Goal: Task Accomplishment & Management: Complete application form

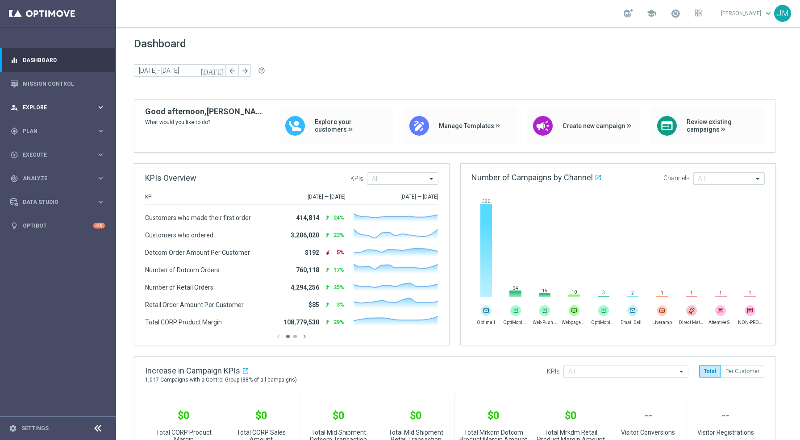
click at [70, 106] on span "Explore" at bounding box center [60, 107] width 74 height 5
click at [47, 125] on link "Customer Explorer" at bounding box center [58, 125] width 70 height 7
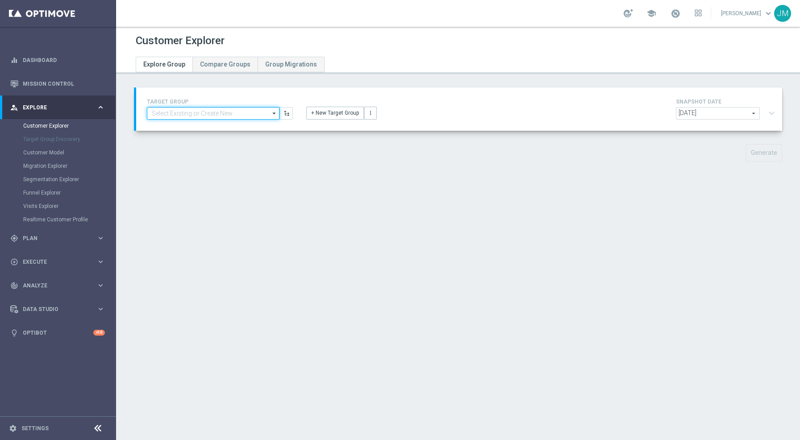
click at [268, 115] on input at bounding box center [213, 113] width 133 height 12
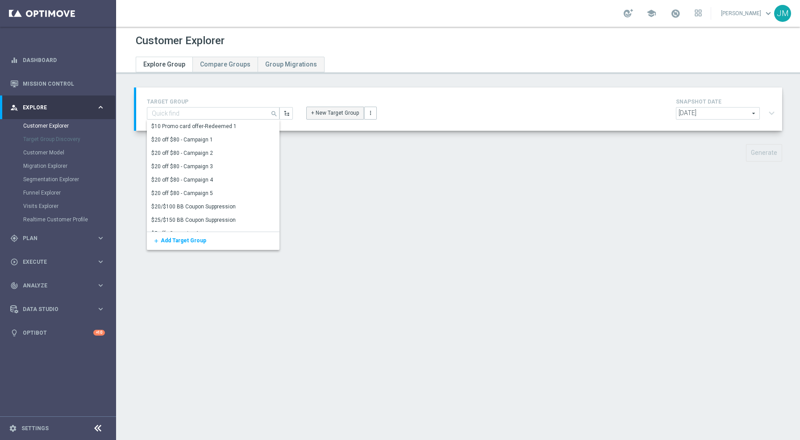
click at [320, 113] on button "+ New Target Group" at bounding box center [335, 113] width 58 height 12
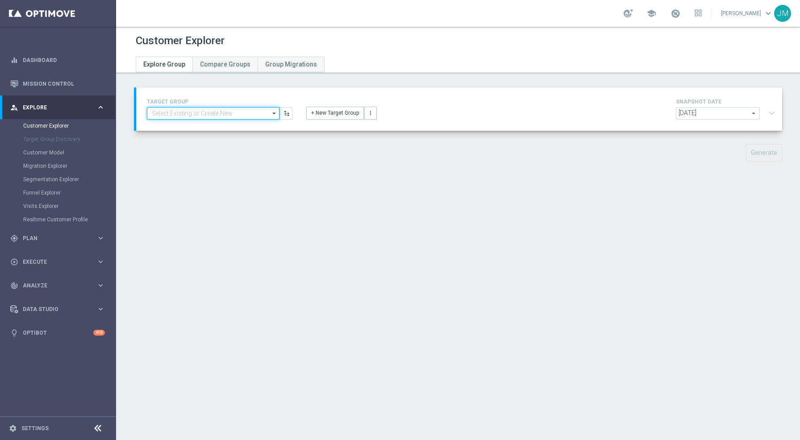
click at [267, 115] on input at bounding box center [213, 113] width 133 height 12
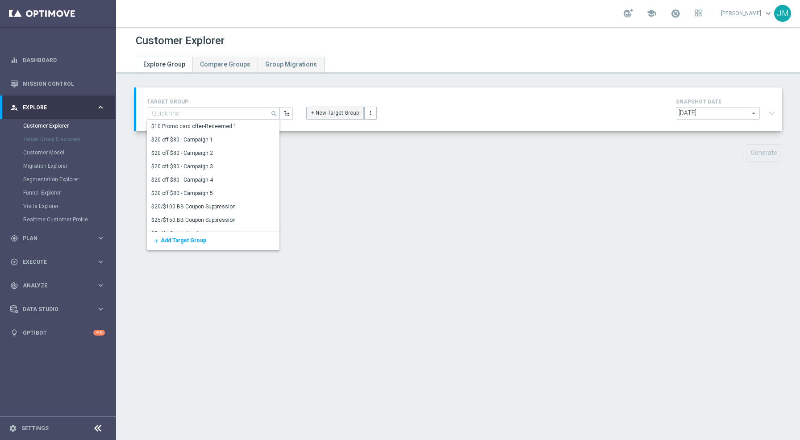
click at [319, 115] on button "+ New Target Group" at bounding box center [335, 113] width 58 height 12
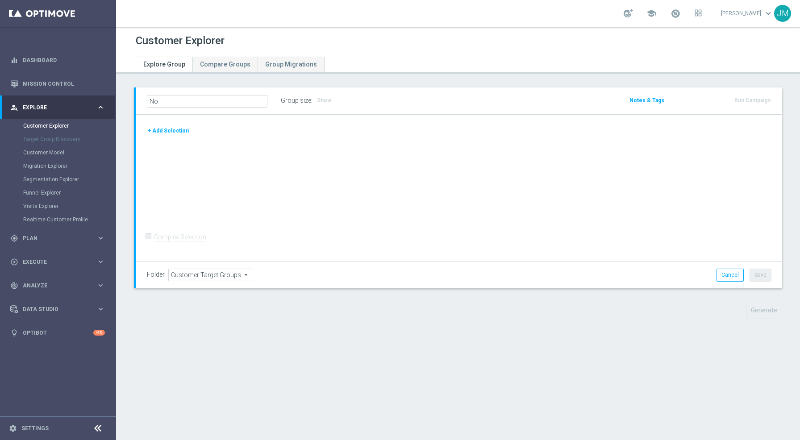
type input "N"
type input "S"
type input "OMNI_Paid_Media_Non_Easy_Rewards_Members"
click at [365, 109] on div "OMNI_Paid_Media_Non_Easy_Rewards_Members Group size : Show Notes & Tags Run Cam…" at bounding box center [459, 100] width 646 height 27
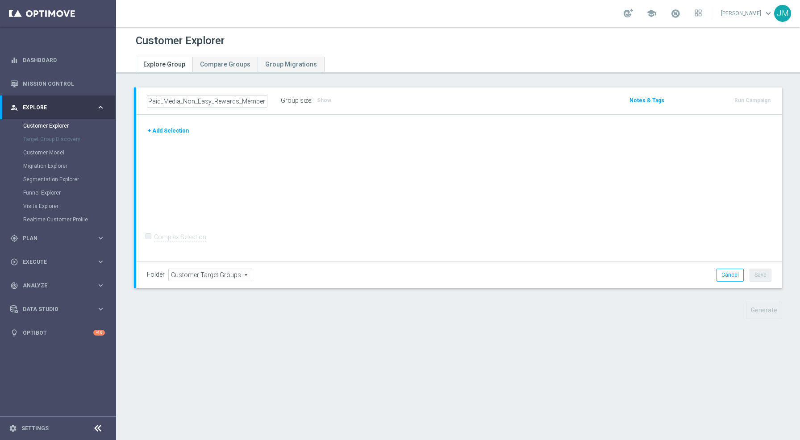
scroll to position [0, 0]
click at [175, 131] on button "+ Add Selection" at bounding box center [168, 130] width 43 height 10
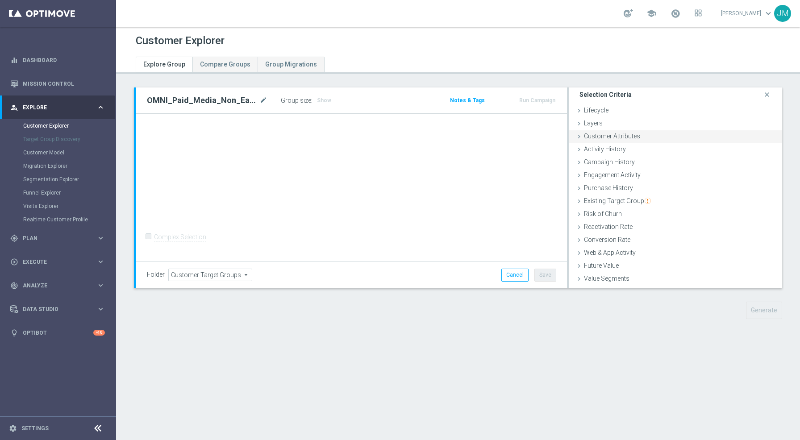
click at [606, 136] on span "Customer Attributes" at bounding box center [612, 136] width 56 height 7
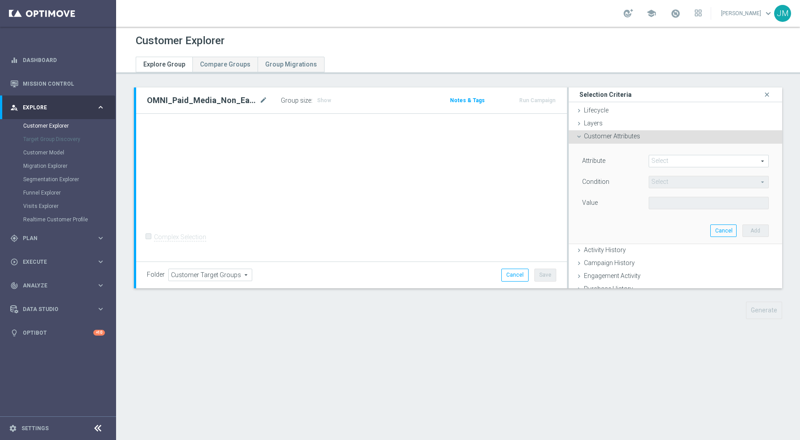
click at [660, 160] on span at bounding box center [708, 161] width 119 height 12
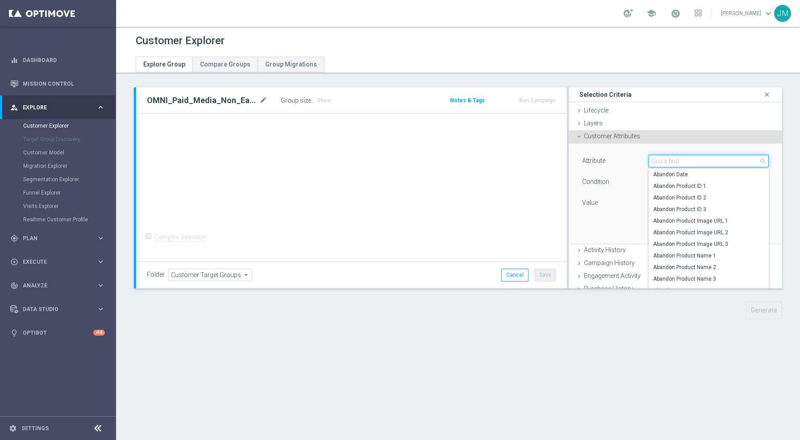
click at [660, 160] on input "search" at bounding box center [708, 161] width 120 height 12
type input "S"
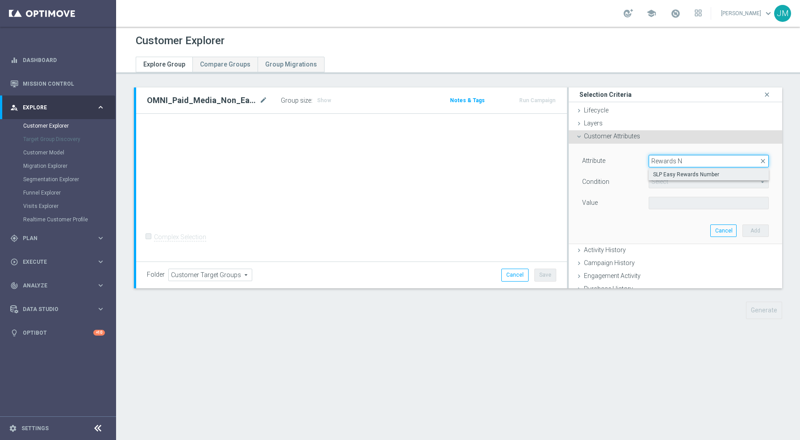
type input "Rewards N"
click at [692, 175] on span "SLP Easy Rewards Number" at bounding box center [708, 174] width 111 height 7
type input "SLP Easy Rewards Number"
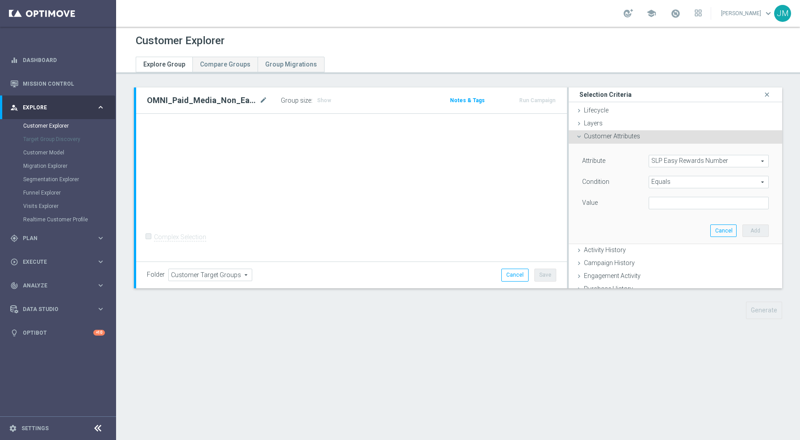
click at [673, 183] on span "Equals" at bounding box center [708, 182] width 119 height 12
click at [619, 216] on div "Attribute SLP Easy Rewards Number SLP Easy Rewards Number arrow_drop_down searc…" at bounding box center [675, 194] width 200 height 100
click at [675, 201] on input "text" at bounding box center [708, 203] width 120 height 12
click at [685, 181] on span "Equals" at bounding box center [708, 182] width 119 height 12
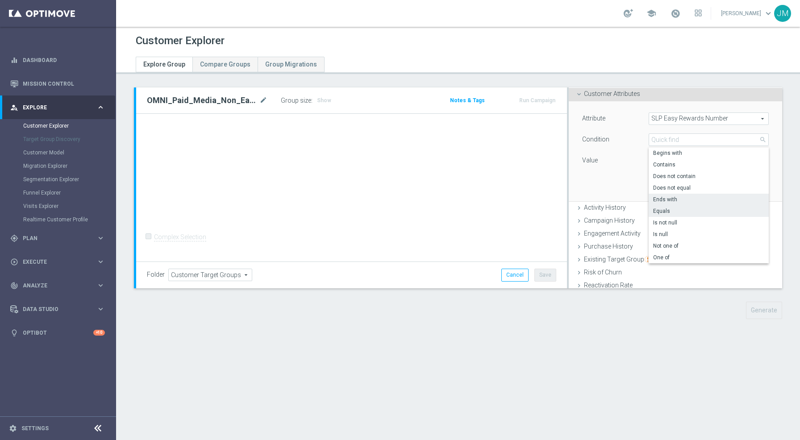
scroll to position [42, 0]
click at [664, 235] on span "Is null" at bounding box center [708, 234] width 111 height 7
type input "Is null"
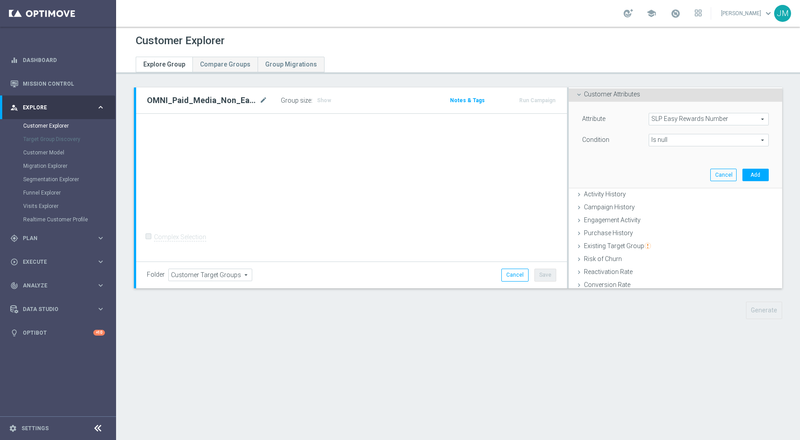
scroll to position [0, 0]
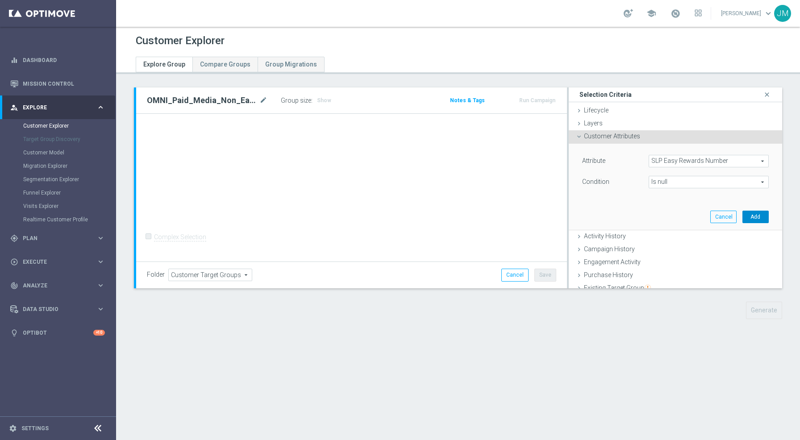
click at [749, 216] on button "Add" at bounding box center [755, 217] width 26 height 12
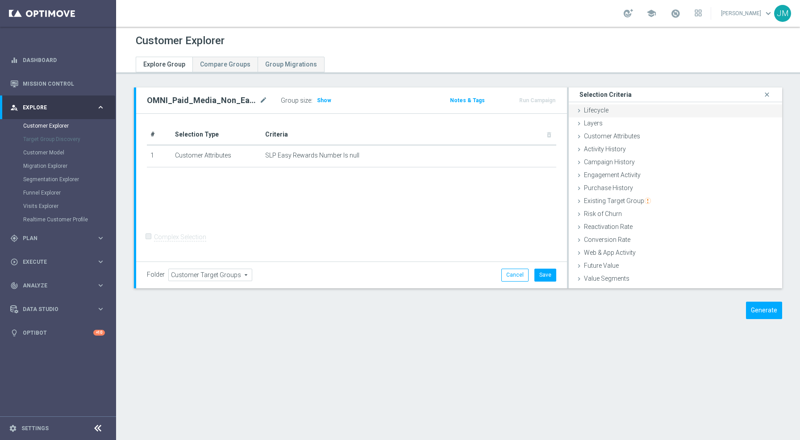
click at [628, 109] on div "Lifecycle done" at bounding box center [674, 110] width 213 height 13
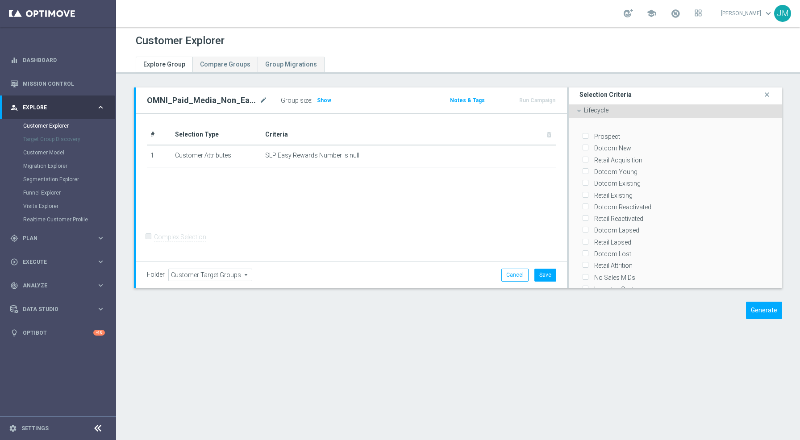
click at [582, 147] on input "Dotcom New" at bounding box center [585, 148] width 6 height 6
click at [582, 159] on input "Retail Acquisition" at bounding box center [585, 160] width 6 height 6
checkbox input "true"
click at [582, 147] on input "Dotcom New" at bounding box center [585, 148] width 6 height 6
checkbox input "true"
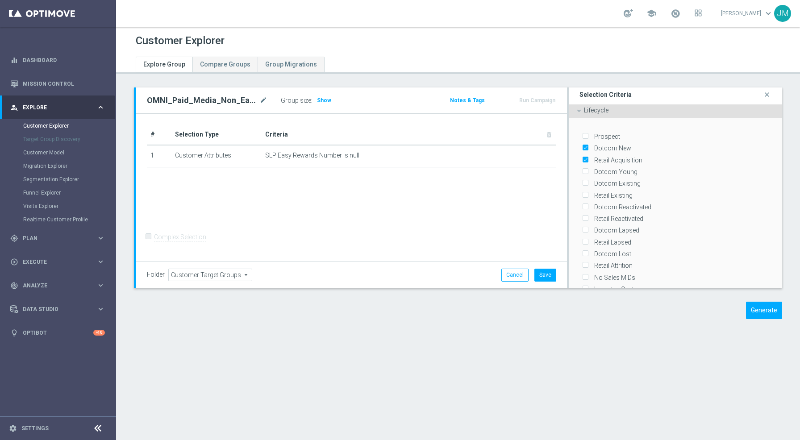
click at [591, 168] on label "Dotcom Young" at bounding box center [614, 172] width 46 height 8
click at [582, 169] on input "Dotcom Young" at bounding box center [585, 172] width 6 height 6
checkbox input "true"
click at [582, 181] on input "Dotcom Existing" at bounding box center [585, 184] width 6 height 6
checkbox input "true"
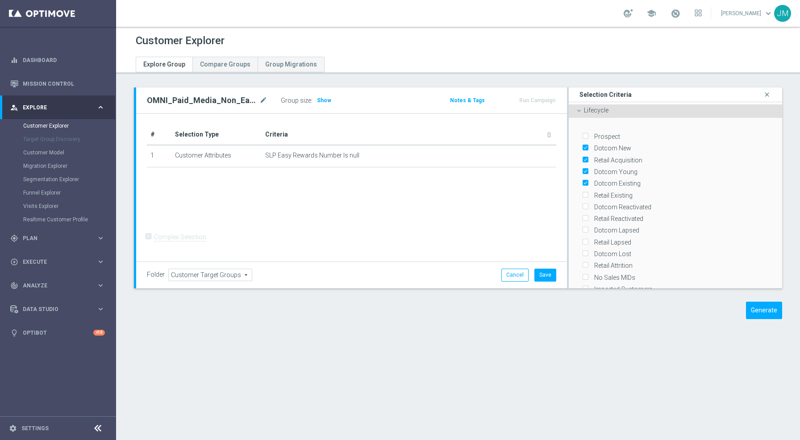
click at [582, 196] on input "Retail Existing" at bounding box center [585, 195] width 6 height 6
checkbox input "true"
click at [582, 211] on div "Retail Reactivated" at bounding box center [675, 217] width 187 height 12
click at [582, 216] on input "Retail Reactivated" at bounding box center [585, 219] width 6 height 6
checkbox input "true"
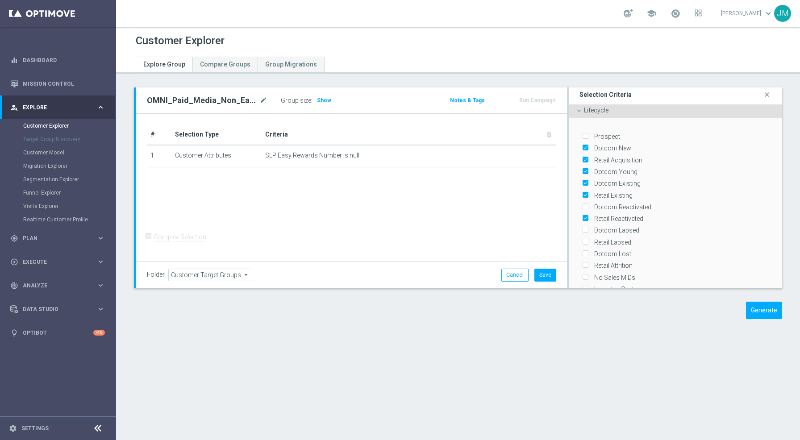
click at [582, 241] on input "Retail Lapsed" at bounding box center [585, 242] width 6 height 6
checkbox input "true"
click at [582, 229] on input "Dotcom Lapsed" at bounding box center [585, 231] width 6 height 6
checkbox input "true"
click at [582, 204] on input "Dotcom Reactivated" at bounding box center [585, 207] width 6 height 6
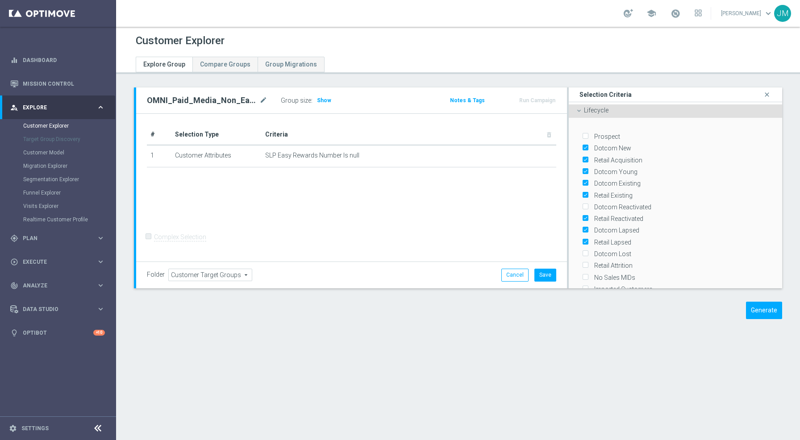
checkbox input "true"
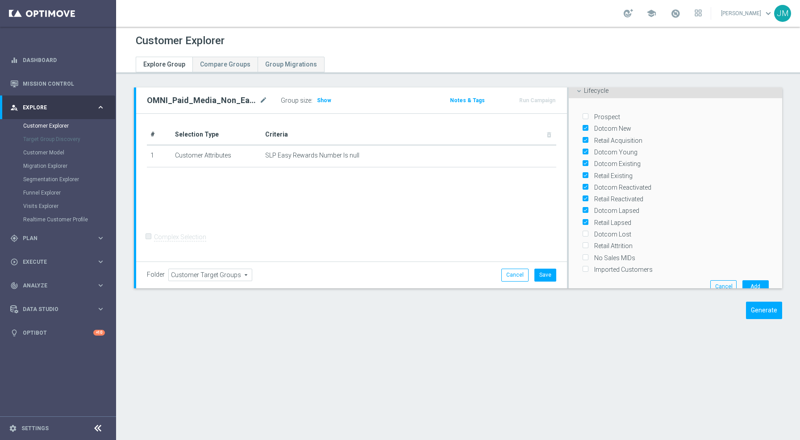
scroll to position [19, 0]
click at [582, 244] on input "Retail Attrition" at bounding box center [585, 247] width 6 height 6
checkbox input "true"
click at [742, 282] on button "Add" at bounding box center [755, 287] width 26 height 12
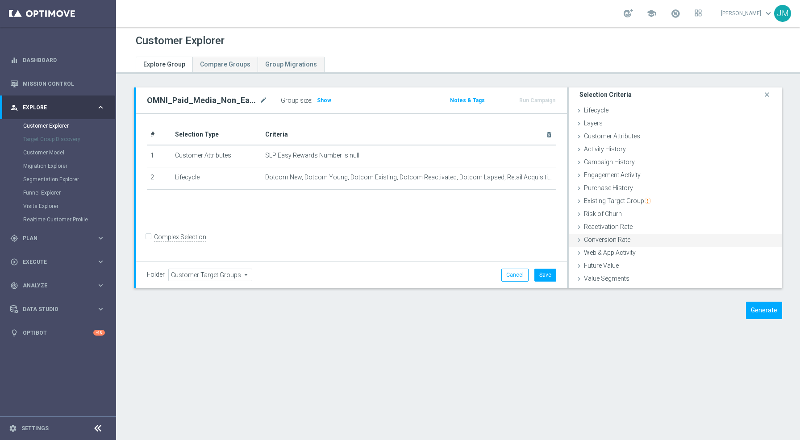
scroll to position [23, 0]
click at [614, 165] on span "Purchase History" at bounding box center [608, 164] width 49 height 7
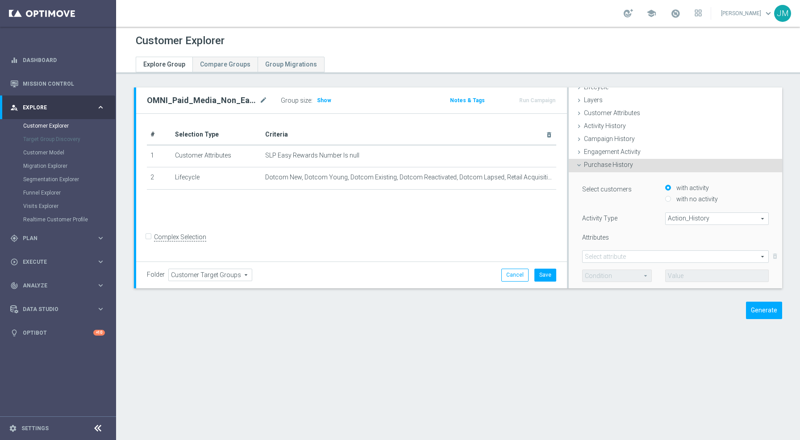
click at [669, 218] on span "Action_History" at bounding box center [716, 219] width 103 height 12
click at [680, 241] on span "Omni" at bounding box center [717, 243] width 94 height 7
type input "Omni"
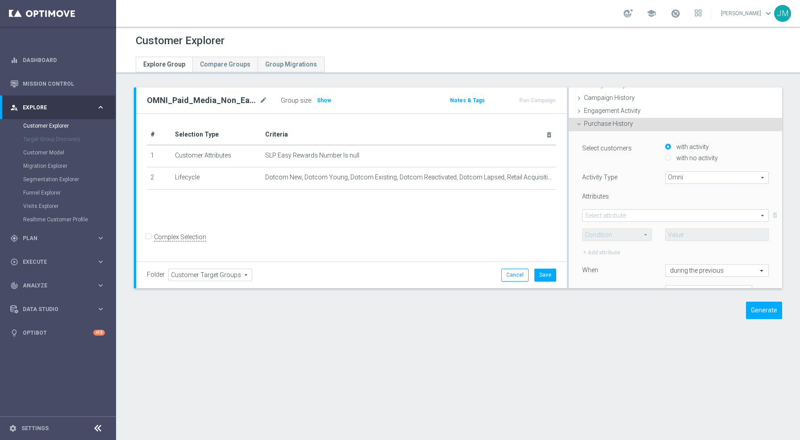
click at [627, 216] on span at bounding box center [675, 216] width 186 height 12
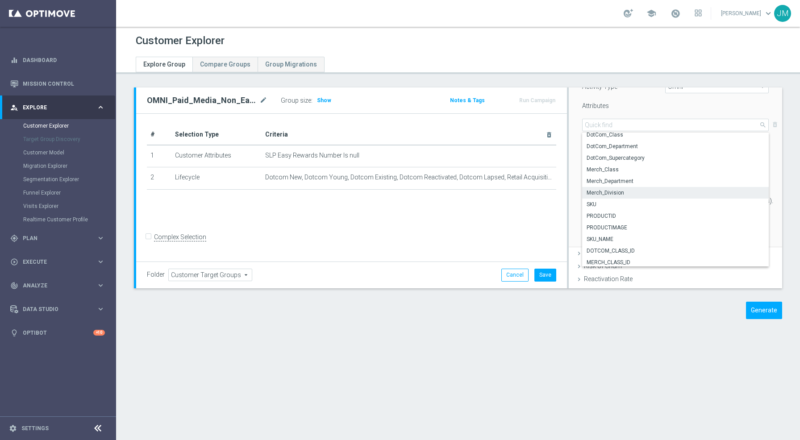
scroll to position [0, 0]
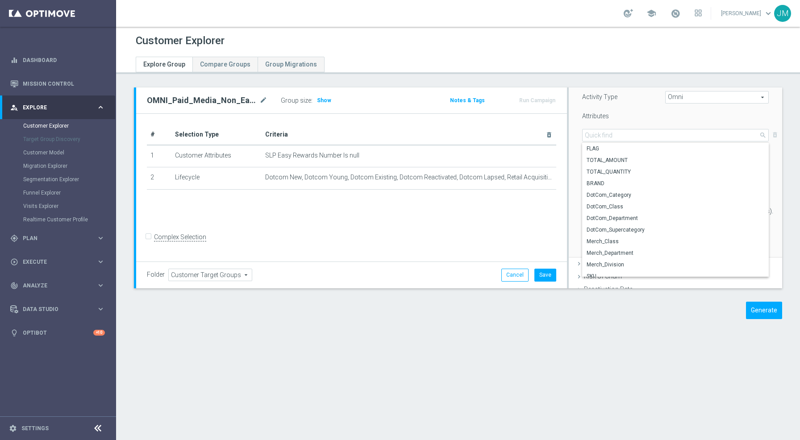
click at [643, 111] on div "Select customers with activity with no activity Activity Type Omni Omni arrow_d…" at bounding box center [675, 143] width 187 height 162
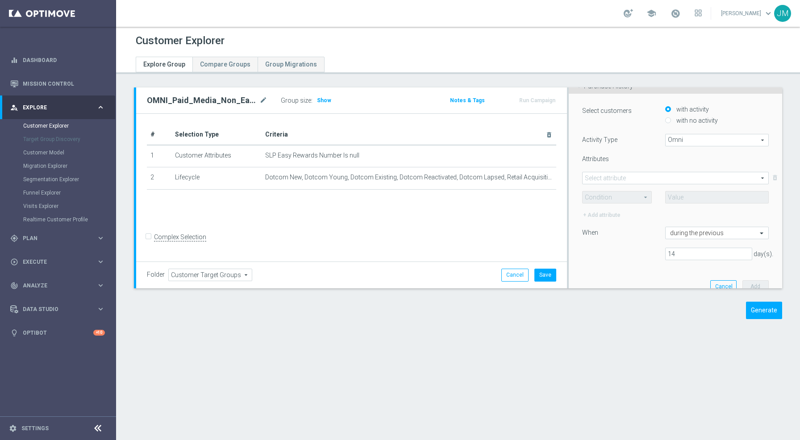
scroll to position [102, 0]
drag, startPoint x: 676, startPoint y: 253, endPoint x: 631, endPoint y: 254, distance: 44.6
click at [631, 254] on div "14 day(s)." at bounding box center [675, 254] width 200 height 12
type input "365"
click at [624, 255] on div "365 day(s)." at bounding box center [675, 254] width 200 height 12
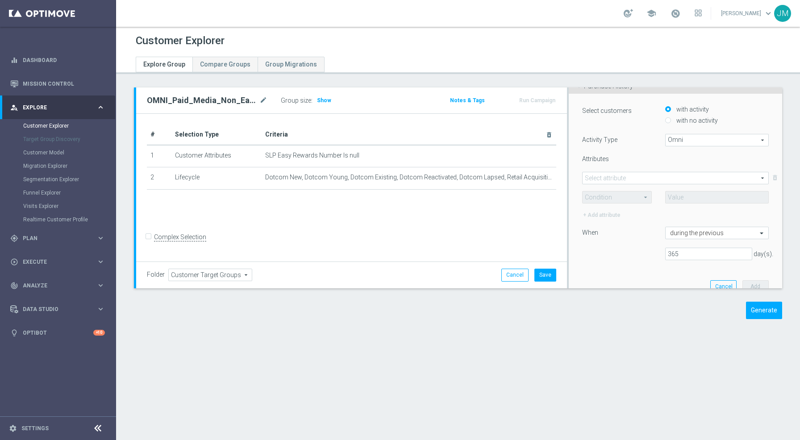
click at [637, 179] on span at bounding box center [675, 178] width 186 height 12
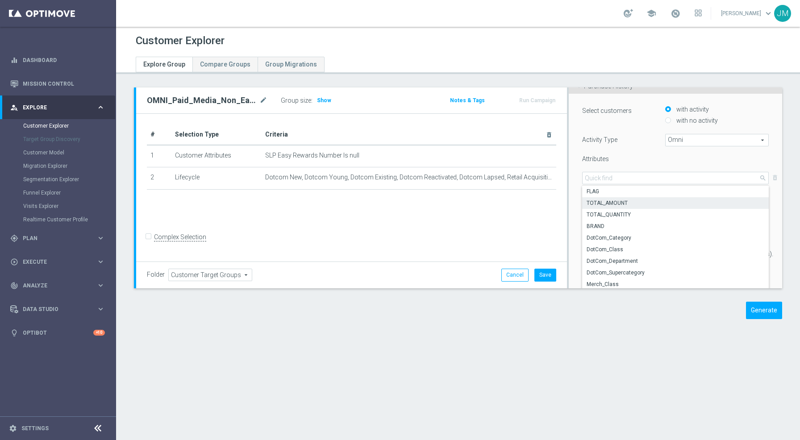
click at [639, 204] on span "TOTAL_AMOUNT" at bounding box center [675, 202] width 178 height 7
type input "TOTAL_AMOUNT"
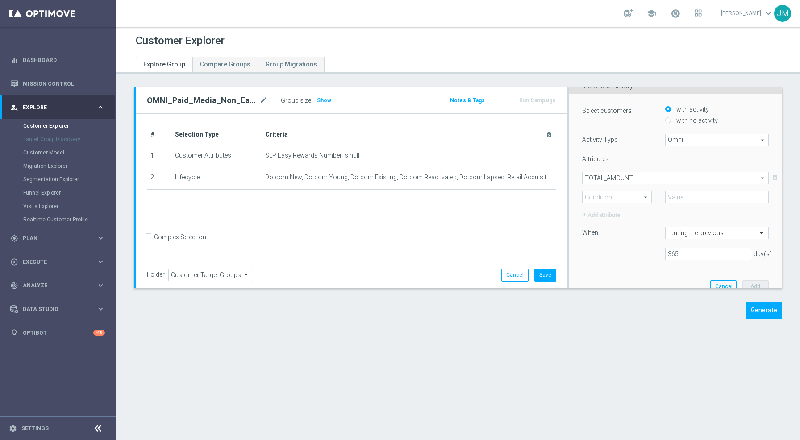
click at [635, 200] on span at bounding box center [616, 197] width 69 height 12
click at [604, 247] on span ">=" at bounding box center [617, 244] width 60 height 7
type input ">="
click at [671, 198] on input "number" at bounding box center [717, 197] width 104 height 12
type input "1"
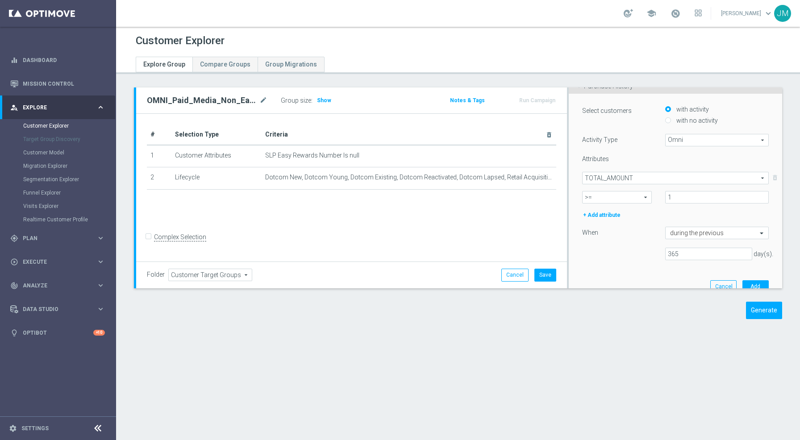
click at [647, 213] on div "+ Add attribute" at bounding box center [616, 215] width 83 height 10
click at [666, 177] on span "TOTAL_AMOUNT" at bounding box center [675, 178] width 186 height 12
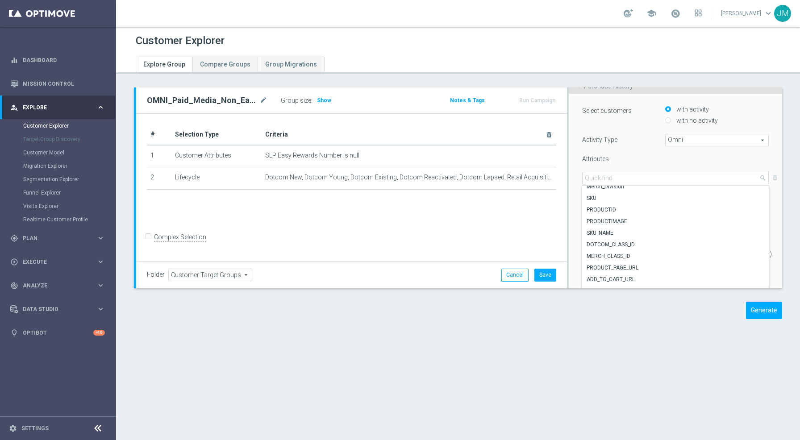
scroll to position [116, 0]
click at [648, 161] on div "Attributes" at bounding box center [616, 160] width 83 height 10
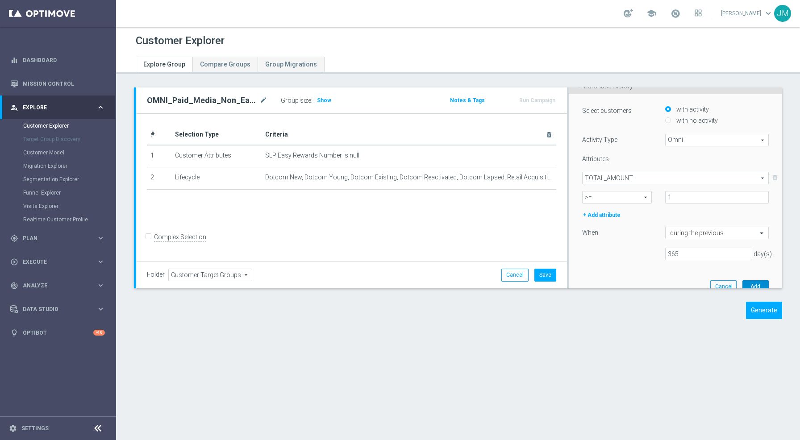
click at [743, 284] on button "Add" at bounding box center [755, 286] width 26 height 12
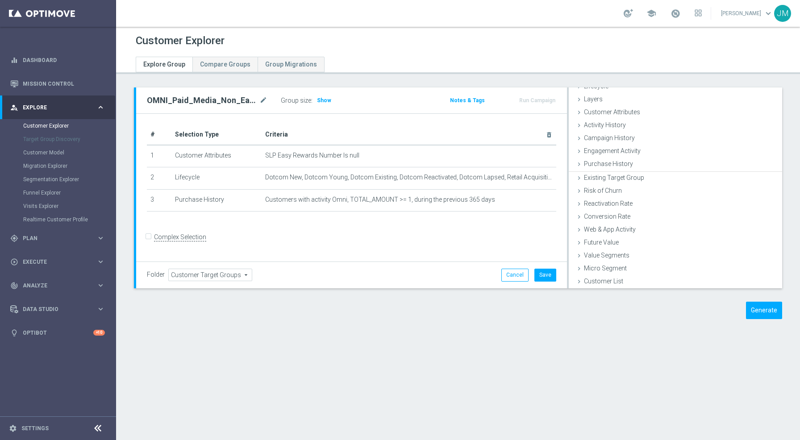
scroll to position [23, 0]
click at [325, 102] on span "Show" at bounding box center [324, 100] width 14 height 6
click at [544, 275] on button "Save" at bounding box center [545, 275] width 22 height 12
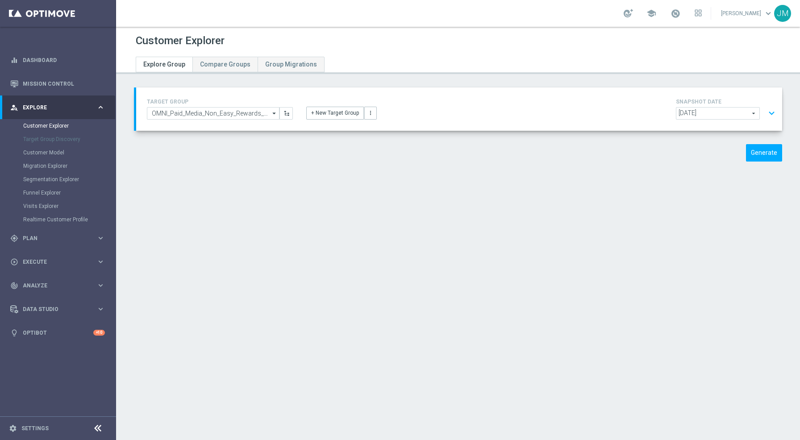
click at [768, 113] on button "expand_more" at bounding box center [771, 113] width 13 height 17
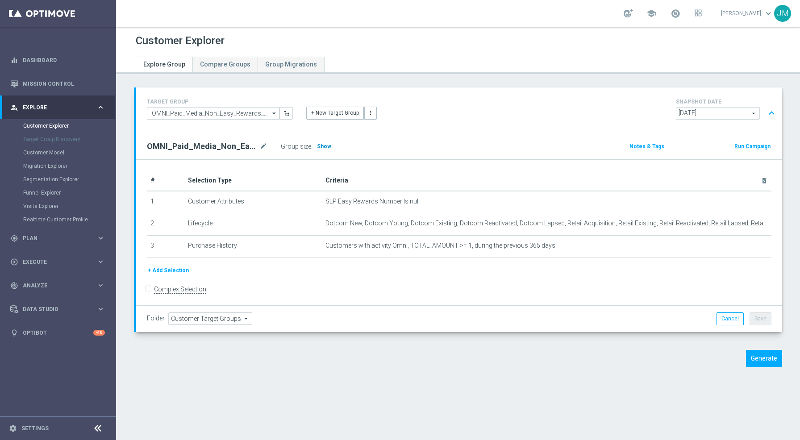
click at [321, 144] on span "Show" at bounding box center [324, 146] width 14 height 6
click at [335, 109] on button "+ New Target Group" at bounding box center [335, 113] width 58 height 12
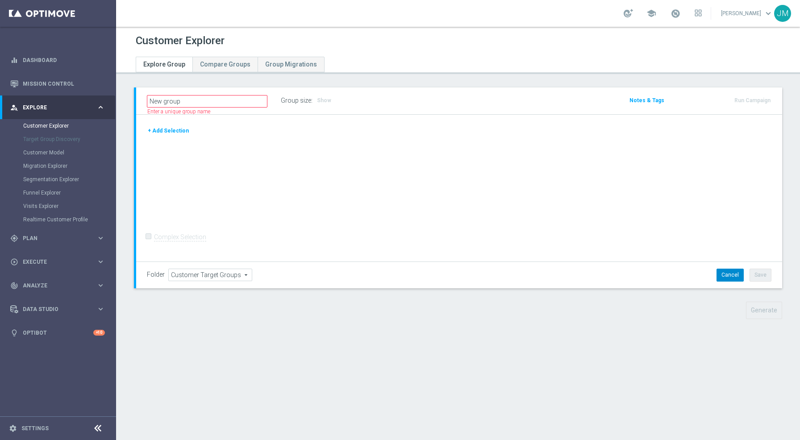
click at [733, 274] on button "Cancel" at bounding box center [729, 275] width 27 height 12
type input "Select"
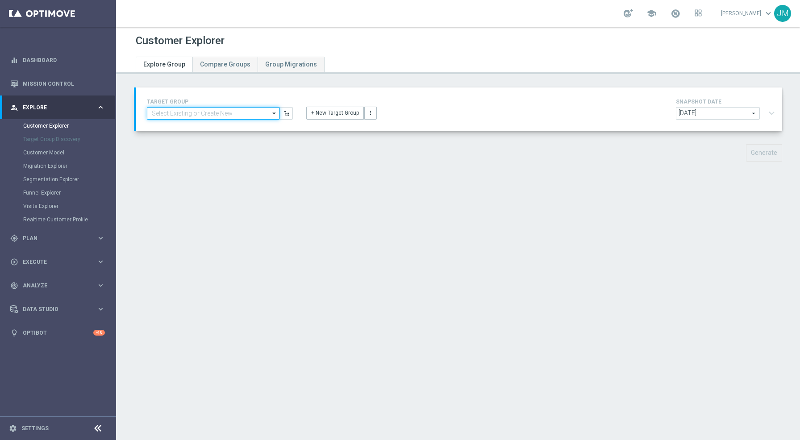
click at [255, 112] on input at bounding box center [213, 113] width 133 height 12
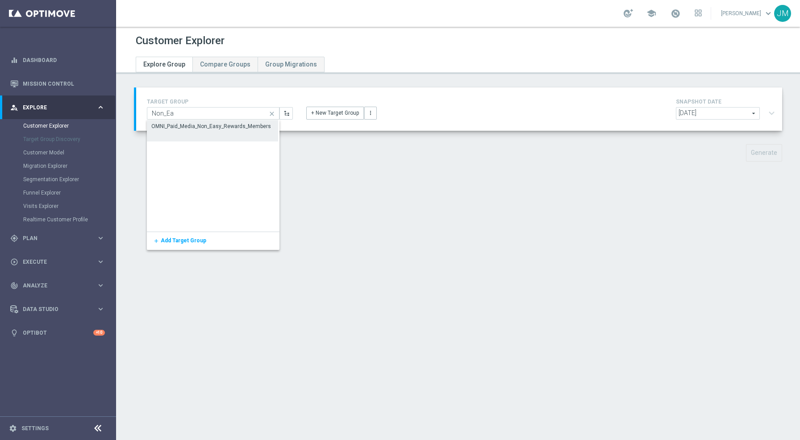
click at [221, 128] on div "OMNI_Paid_Media_Non_Easy_Rewards_Members" at bounding box center [211, 126] width 120 height 8
type input "OMNI_Paid_Media_Non_Easy_Rewards_Members"
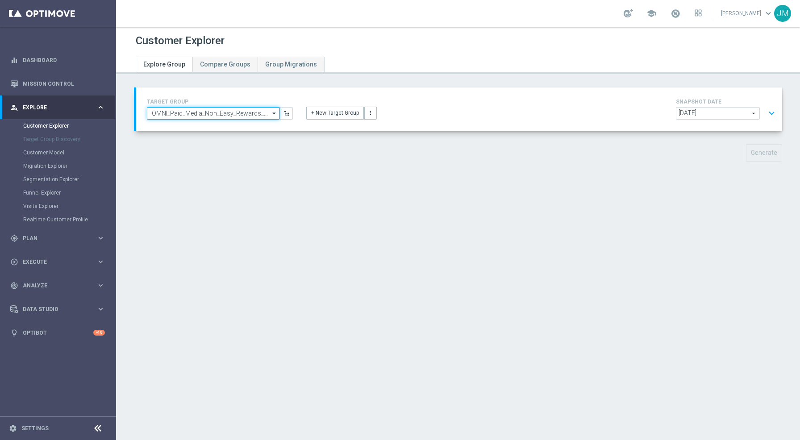
click at [153, 111] on input "OMNI_Paid_Media_Non_Easy_Rewards_Members" at bounding box center [213, 113] width 133 height 12
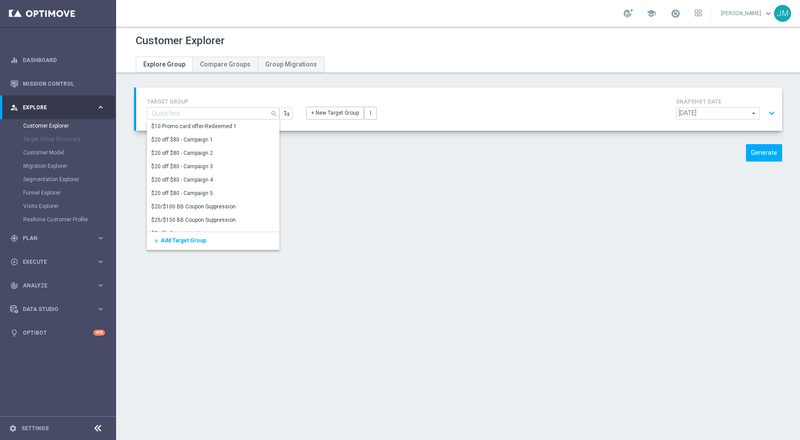
click at [365, 182] on div "Customer Explorer Explore Group Compare Groups Group Migrations TARGET GROUP OM…" at bounding box center [458, 233] width 684 height 413
type input "OMNI_Paid_Media_Non_Easy_Rewards_Members"
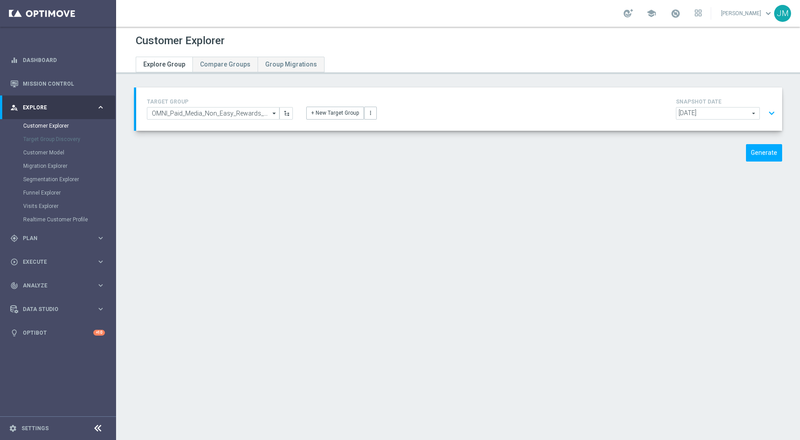
click at [409, 177] on div "Customer Explorer Explore Group Compare Groups Group Migrations TARGET GROUP OM…" at bounding box center [458, 233] width 684 height 413
click at [341, 115] on button "+ New Target Group" at bounding box center [335, 113] width 58 height 12
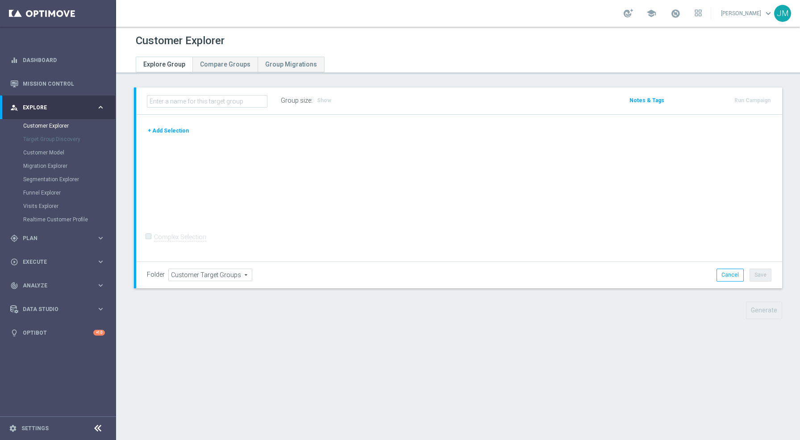
click at [227, 99] on input "text" at bounding box center [207, 101] width 120 height 12
type input "OMNI_Paid_Media_Easy_Rewards_Members"
click at [355, 104] on div "Group size : Show" at bounding box center [325, 100] width 89 height 12
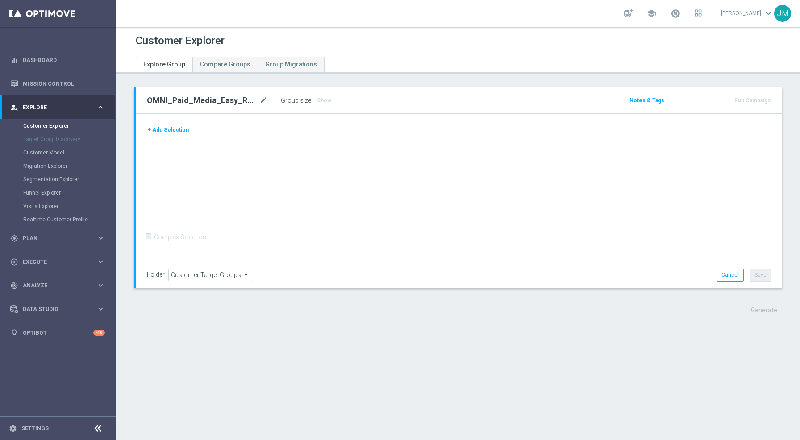
click at [170, 131] on button "+ Add Selection" at bounding box center [168, 130] width 43 height 10
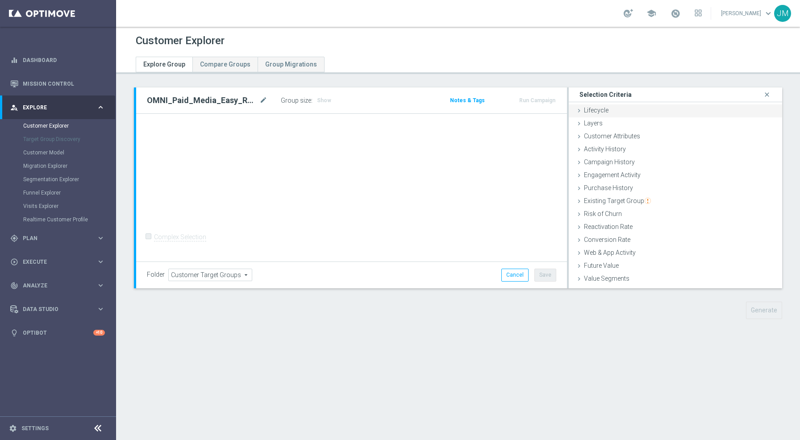
click at [587, 111] on span "Lifecycle" at bounding box center [596, 110] width 25 height 7
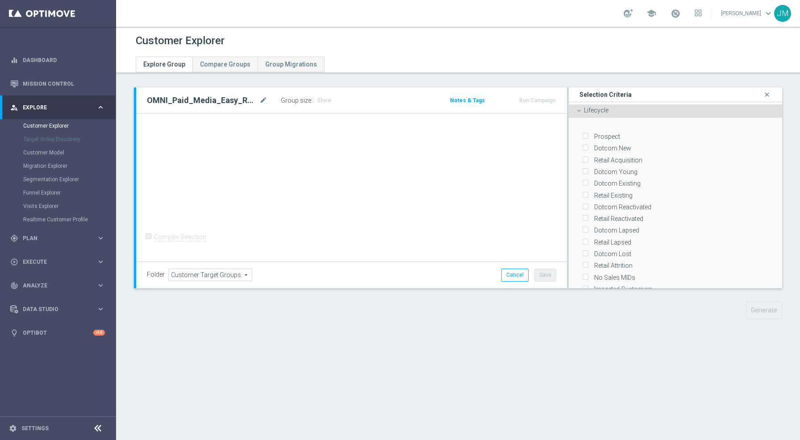
click at [591, 149] on label "Dotcom New" at bounding box center [611, 148] width 40 height 8
click at [583, 149] on input "Dotcom New" at bounding box center [585, 148] width 6 height 6
checkbox input "true"
click at [582, 158] on input "Retail Acquisition" at bounding box center [585, 160] width 6 height 6
checkbox input "true"
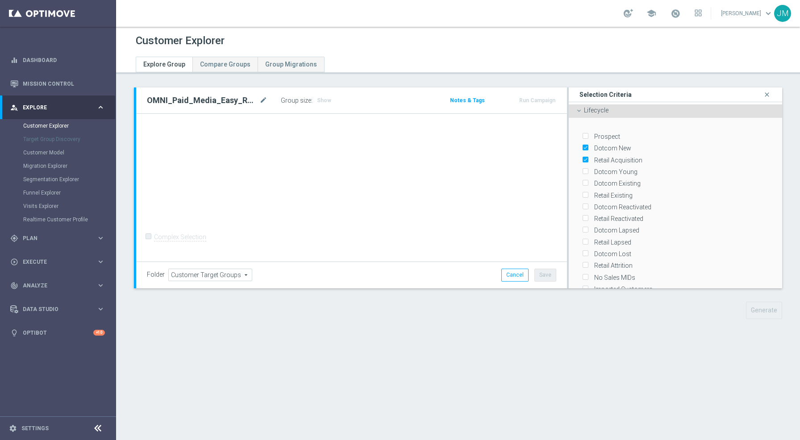
click at [582, 169] on input "Dotcom Young" at bounding box center [585, 172] width 6 height 6
checkbox input "true"
click at [582, 181] on input "Dotcom Existing" at bounding box center [585, 184] width 6 height 6
checkbox input "true"
click at [582, 189] on div "Retail Existing" at bounding box center [675, 193] width 187 height 12
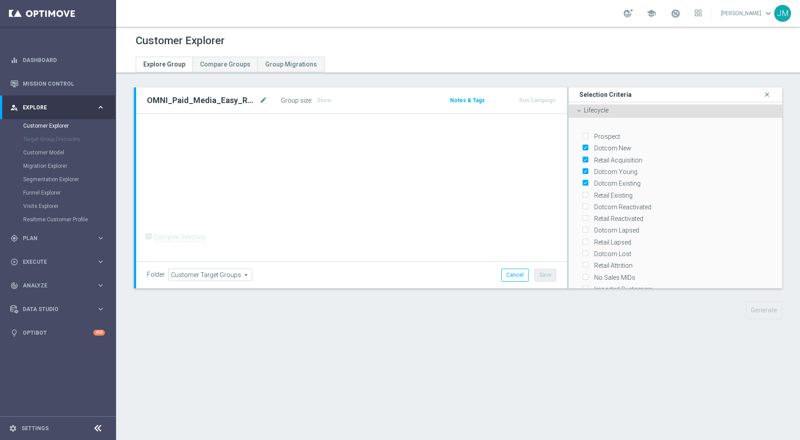
click at [582, 194] on input "Retail Existing" at bounding box center [585, 195] width 6 height 6
checkbox input "true"
click at [582, 208] on input "Dotcom Reactivated" at bounding box center [585, 207] width 6 height 6
checkbox input "true"
click at [582, 216] on input "Retail Reactivated" at bounding box center [585, 219] width 6 height 6
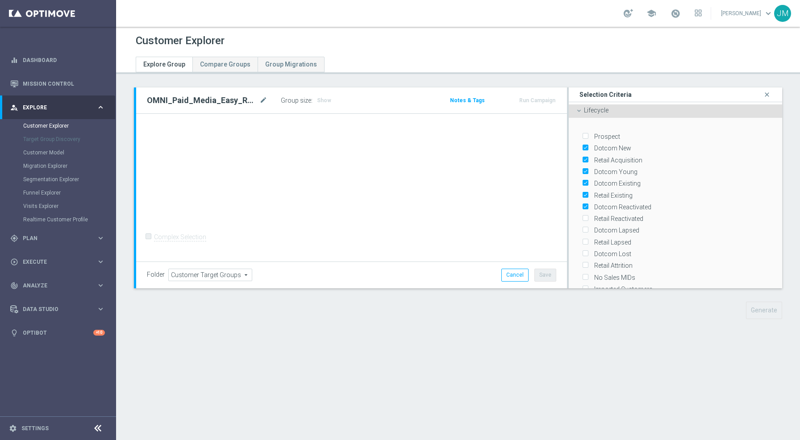
checkbox input "true"
click at [582, 231] on input "Dotcom Lapsed" at bounding box center [585, 231] width 6 height 6
checkbox input "true"
click at [582, 246] on div "Dotcom Lost" at bounding box center [675, 252] width 187 height 12
click at [582, 252] on input "Dotcom Lost" at bounding box center [585, 254] width 6 height 6
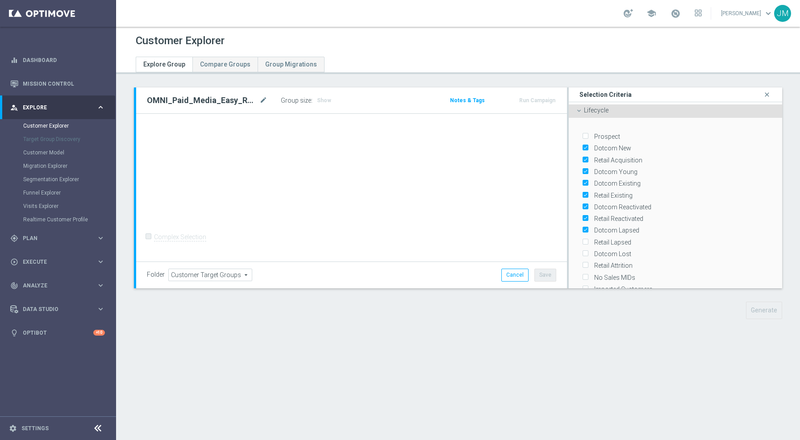
checkbox input "true"
click at [582, 239] on input "Retail Lapsed" at bounding box center [585, 242] width 6 height 6
checkbox input "true"
click at [582, 263] on input "Retail Attrition" at bounding box center [585, 266] width 6 height 6
checkbox input "true"
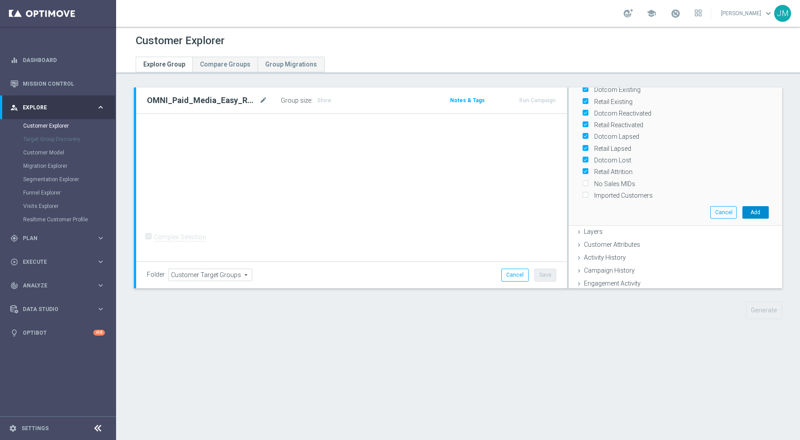
click at [742, 210] on button "Add" at bounding box center [755, 212] width 26 height 12
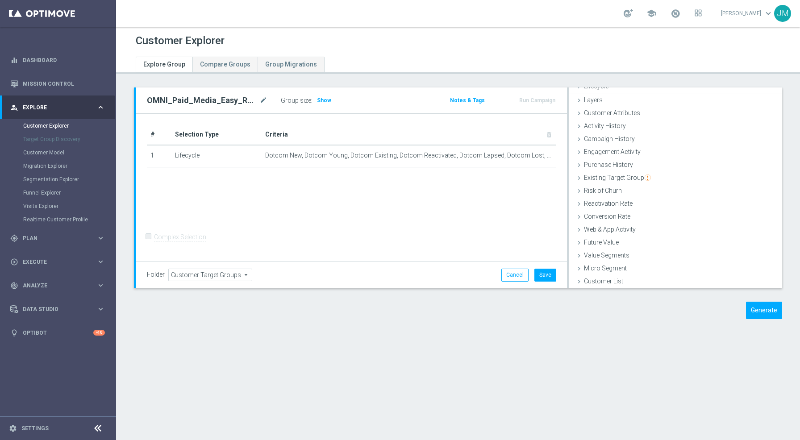
scroll to position [23, 0]
click at [617, 110] on span "Customer Attributes" at bounding box center [612, 112] width 56 height 7
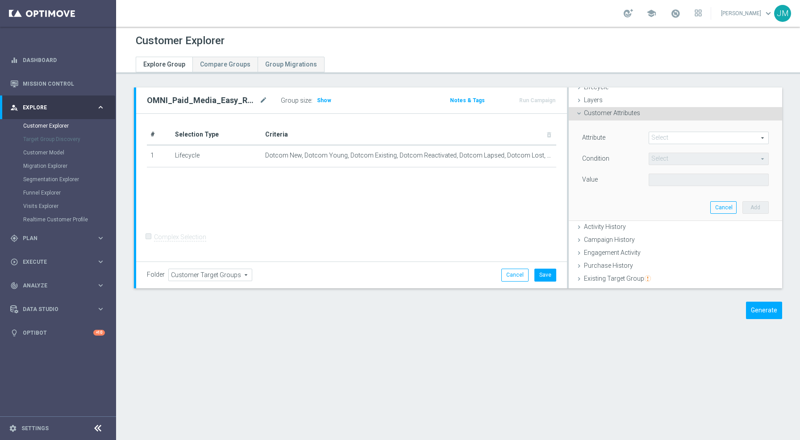
scroll to position [29, 0]
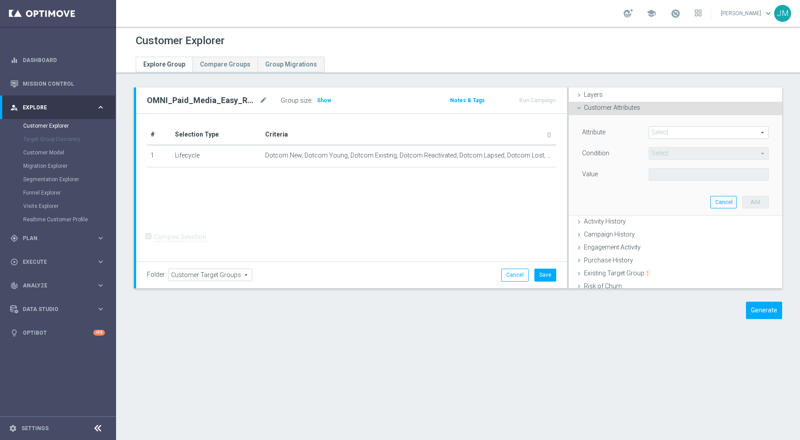
click at [651, 133] on span at bounding box center [708, 133] width 119 height 12
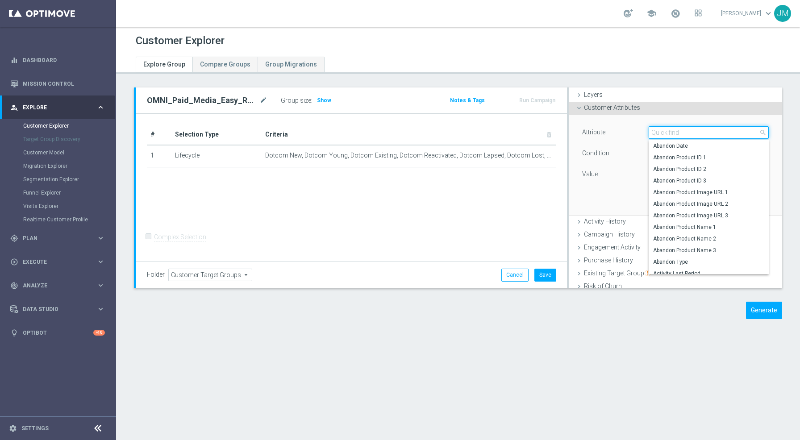
click at [666, 134] on input "search" at bounding box center [708, 132] width 120 height 12
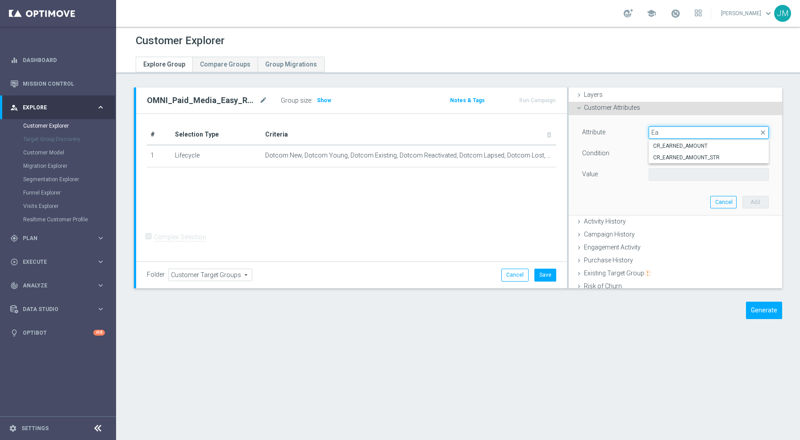
type input "E"
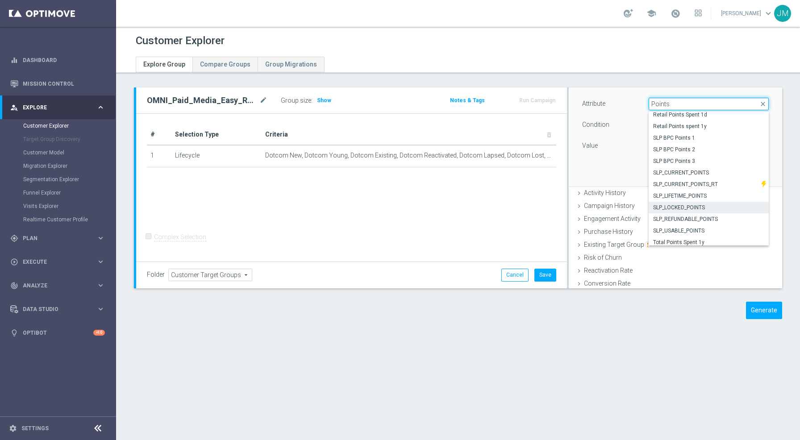
scroll to position [61, 0]
drag, startPoint x: 668, startPoint y: 105, endPoint x: 614, endPoint y: 109, distance: 53.3
click at [614, 109] on div "Attribute Select arrow_drop_down Points close Retail Points Spent 1d Retail Poi…" at bounding box center [675, 105] width 200 height 14
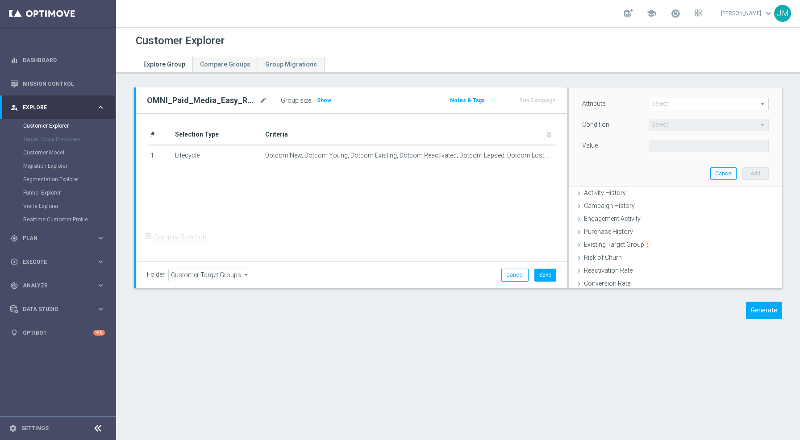
click at [665, 97] on div "Attribute Select arrow_drop_down search Condition Select arrow_drop_down search…" at bounding box center [675, 137] width 200 height 100
click at [651, 107] on span at bounding box center [708, 104] width 119 height 12
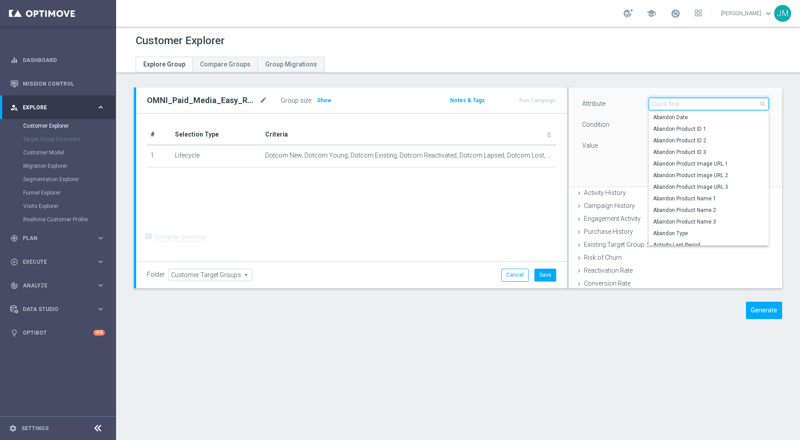
click at [651, 107] on input "search" at bounding box center [708, 104] width 120 height 12
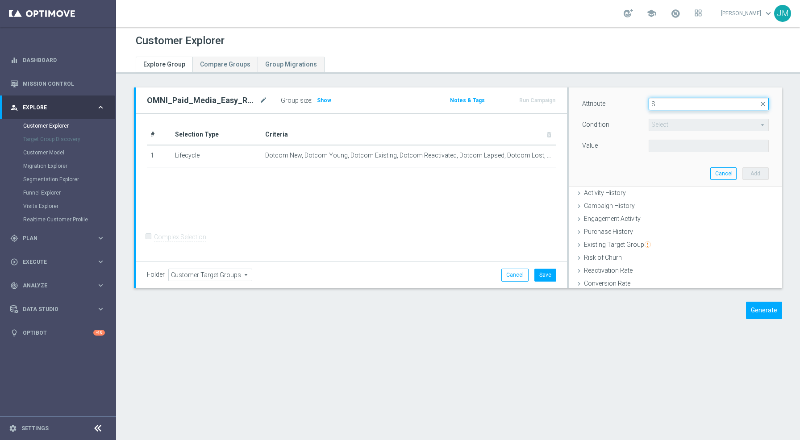
type input "S"
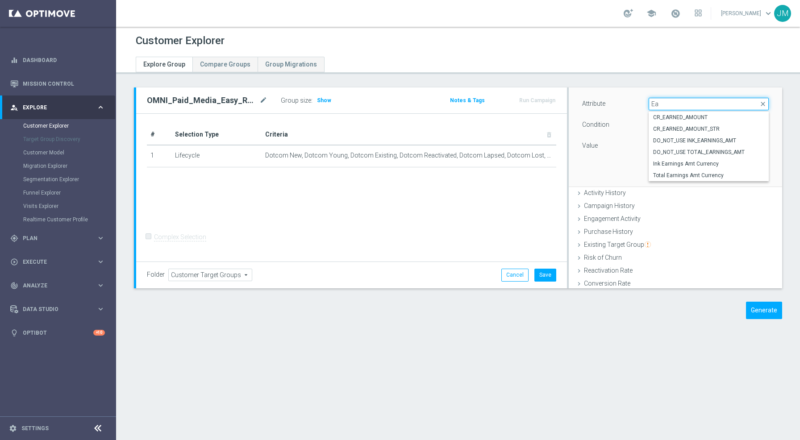
type input "E"
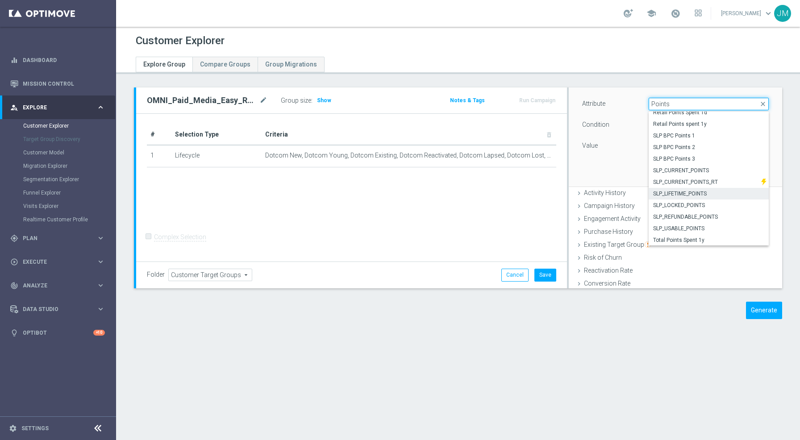
type input "Points"
click at [679, 191] on span "SLP_LIFETIME_POINTS" at bounding box center [708, 193] width 111 height 7
type input "SLP_LIFETIME_POINTS"
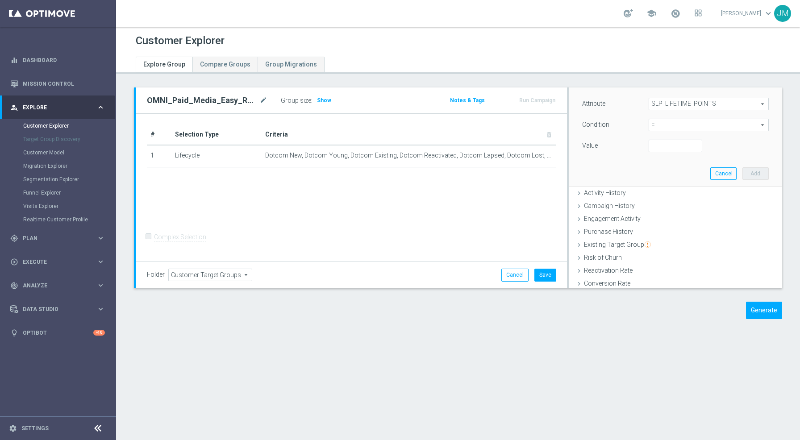
click at [678, 127] on span "=" at bounding box center [708, 125] width 119 height 12
click at [656, 197] on span ">=" at bounding box center [708, 196] width 111 height 7
type input ">="
click at [659, 149] on input "number" at bounding box center [674, 146] width 53 height 12
type input "199"
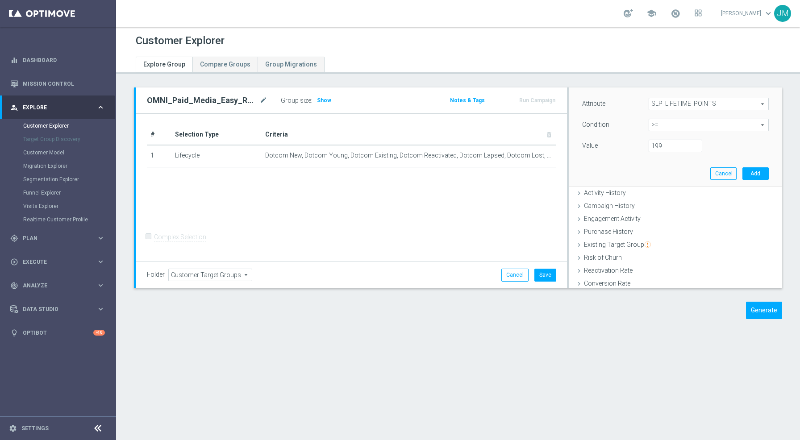
click at [666, 171] on div "Attribute SLP_LIFETIME_POINTS SLP_LIFETIME_POINTS arrow_drop_down search Condit…" at bounding box center [675, 137] width 200 height 100
click at [747, 173] on button "Add" at bounding box center [755, 173] width 26 height 12
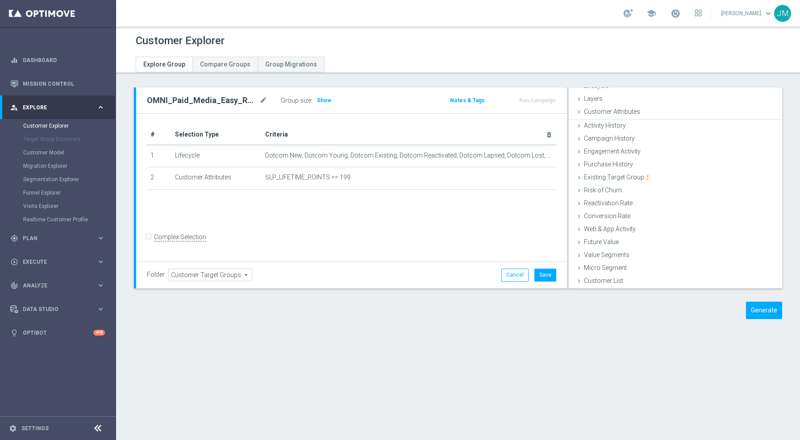
scroll to position [23, 0]
click at [328, 100] on span "Show" at bounding box center [324, 100] width 14 height 6
click at [542, 178] on icon "delete_forever" at bounding box center [543, 177] width 7 height 7
click at [621, 112] on span "Customer Attributes" at bounding box center [612, 112] width 56 height 7
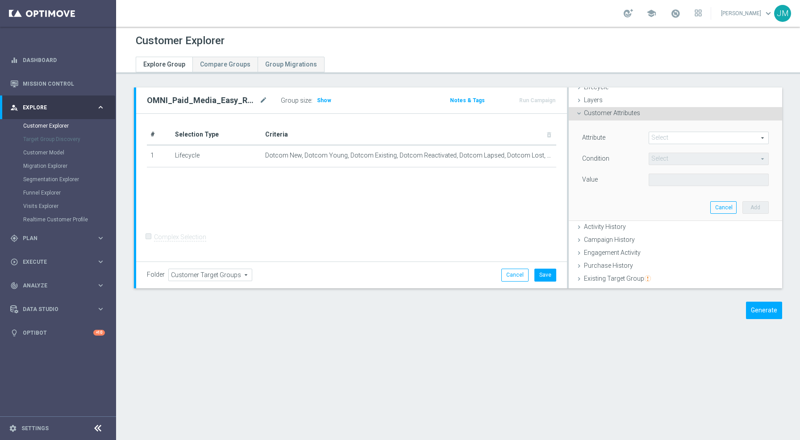
scroll to position [52, 0]
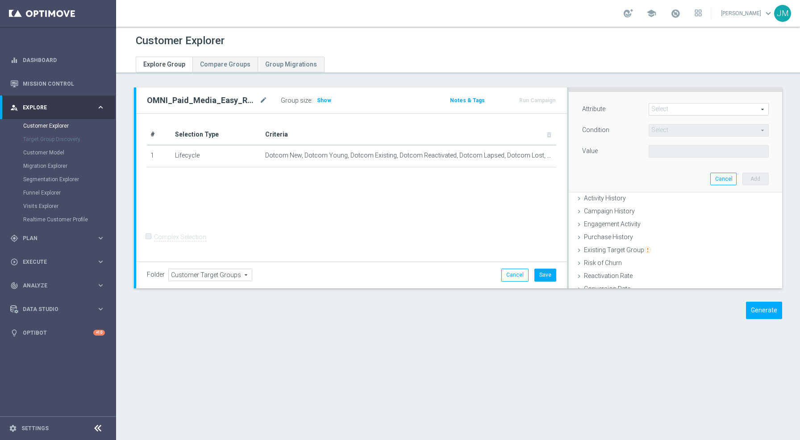
click at [668, 109] on span at bounding box center [708, 110] width 119 height 12
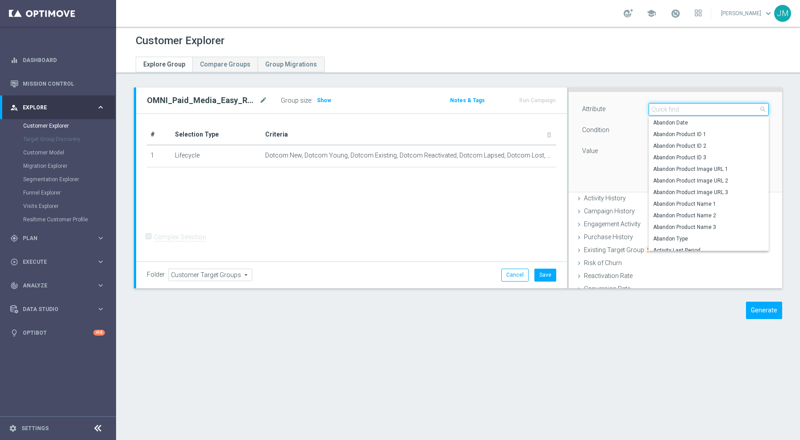
paste input "o"
type input "o"
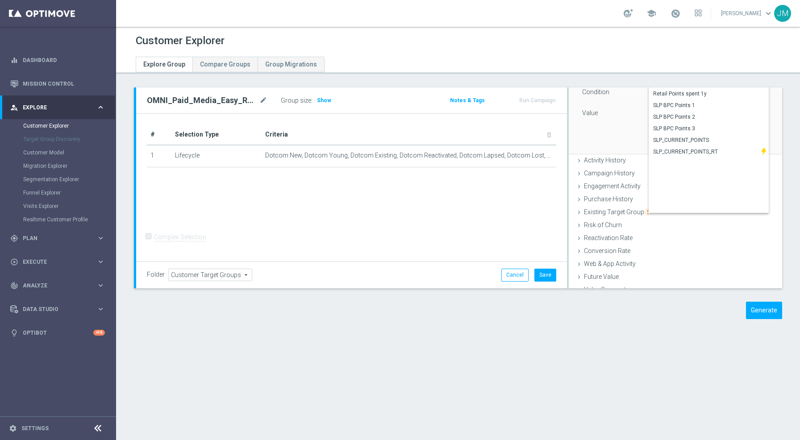
scroll to position [78, 0]
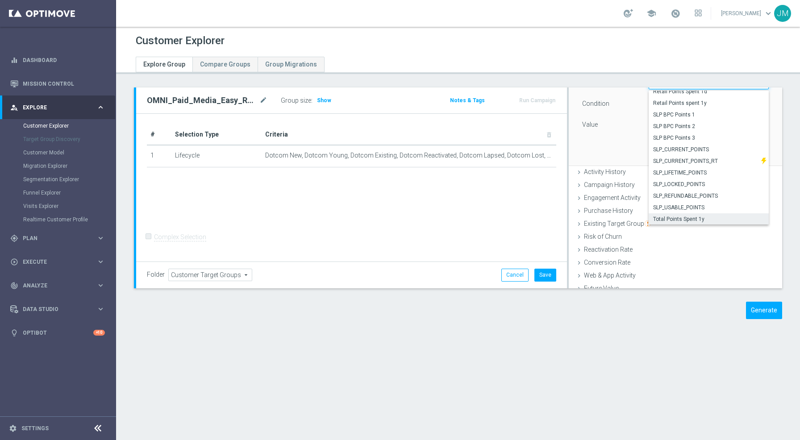
type input "Points"
click at [696, 219] on span "Total Points Spent 1y" at bounding box center [708, 219] width 111 height 7
type input "Total Points Spent 1y"
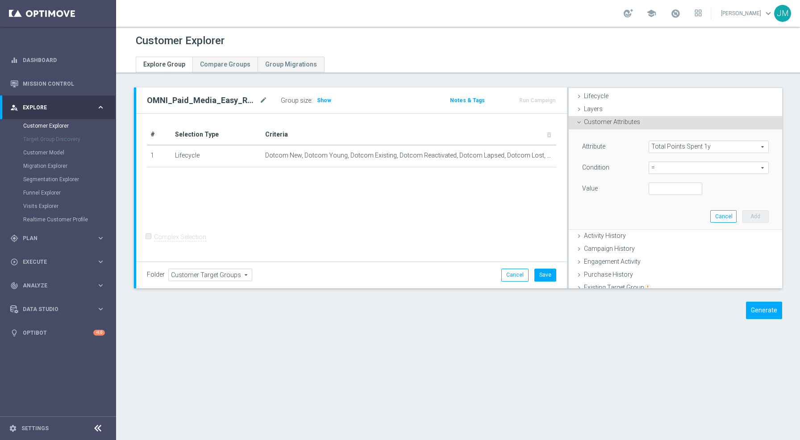
scroll to position [14, 0]
click at [676, 174] on span "=" at bounding box center [708, 168] width 119 height 12
click at [658, 238] on span ">=" at bounding box center [708, 239] width 111 height 7
type input ">="
click at [656, 190] on input "number" at bounding box center [674, 189] width 53 height 12
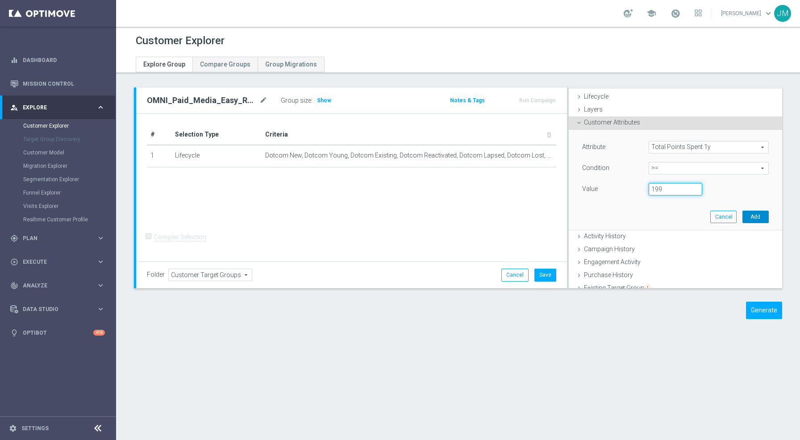
type input "199"
click at [746, 216] on button "Add" at bounding box center [755, 217] width 26 height 12
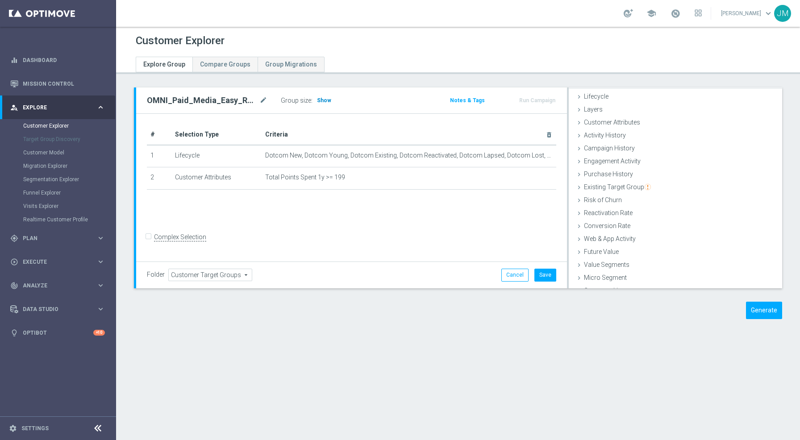
click at [322, 100] on span "Show" at bounding box center [324, 100] width 14 height 6
click at [540, 177] on icon "delete_forever" at bounding box center [543, 177] width 7 height 7
click at [603, 135] on span "Customer Attributes" at bounding box center [612, 136] width 56 height 7
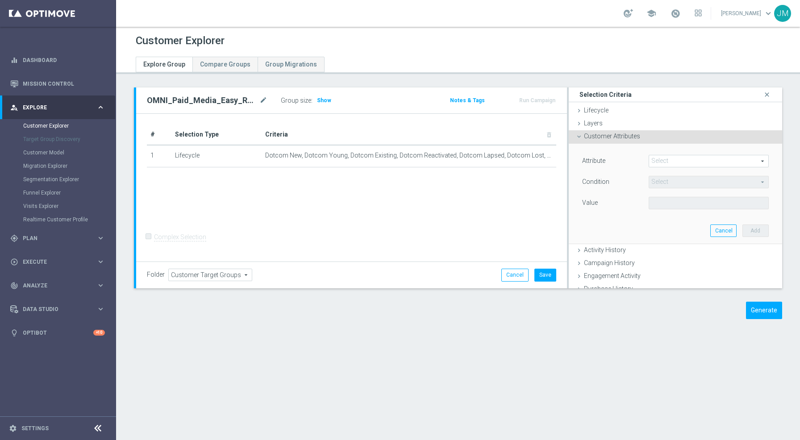
click at [651, 159] on span at bounding box center [708, 161] width 119 height 12
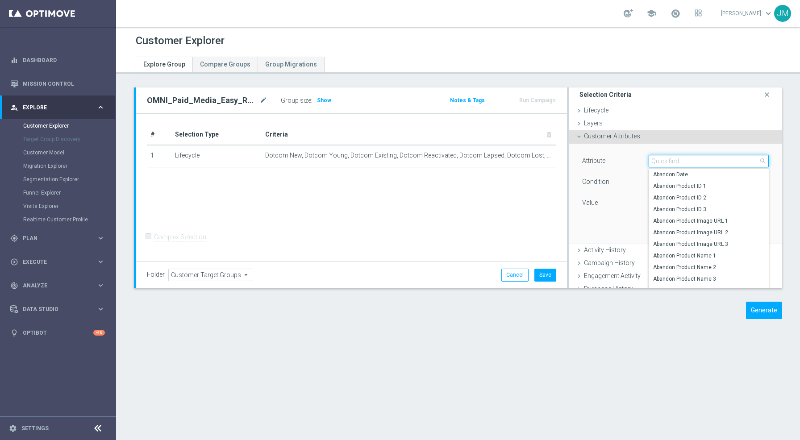
click at [651, 159] on input "search" at bounding box center [708, 161] width 120 height 12
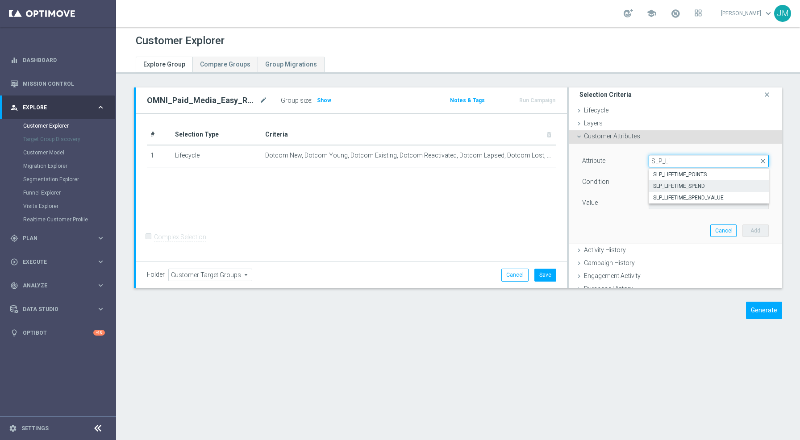
type input "SLP_Li"
click at [667, 183] on span "SLP_LIFETIME_SPEND" at bounding box center [708, 186] width 111 height 7
type input "SLP_LIFETIME_SPEND"
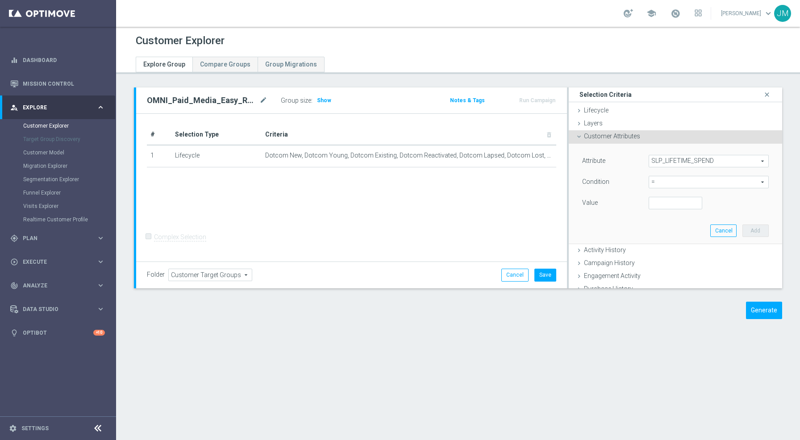
click at [660, 181] on span "=" at bounding box center [708, 182] width 119 height 12
click at [653, 253] on span ">=" at bounding box center [708, 253] width 111 height 7
type input ">="
click at [655, 203] on input "number" at bounding box center [674, 203] width 53 height 12
type input "199"
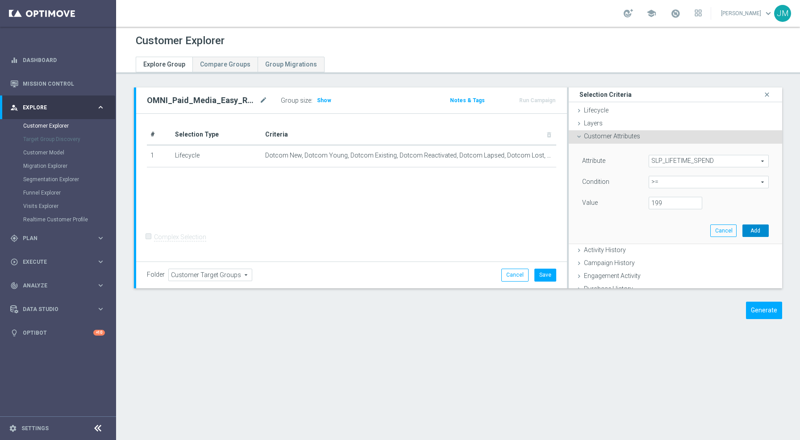
click at [742, 227] on button "Add" at bounding box center [755, 230] width 26 height 12
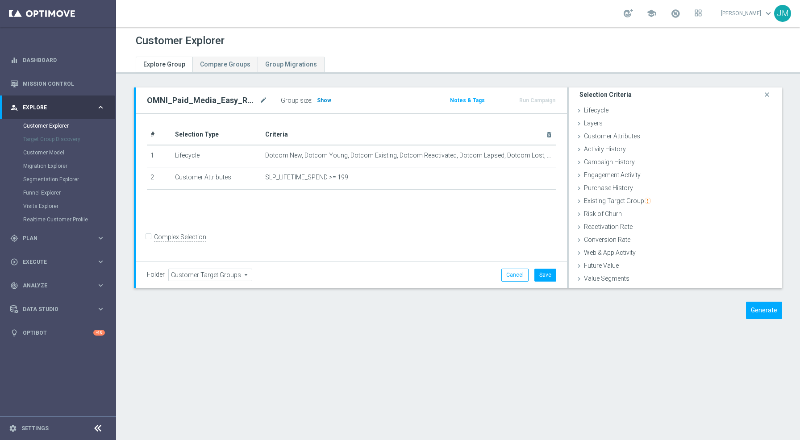
click at [321, 97] on span "Show" at bounding box center [324, 100] width 14 height 6
click at [616, 188] on span "Purchase History" at bounding box center [608, 187] width 49 height 7
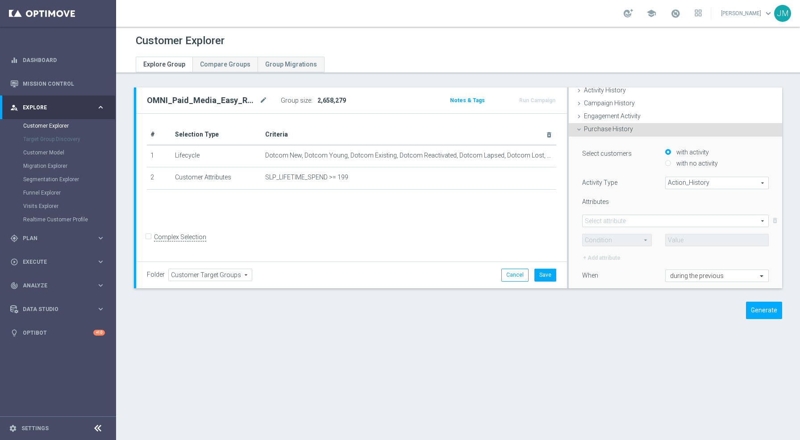
scroll to position [59, 0]
click at [649, 219] on span at bounding box center [675, 221] width 186 height 12
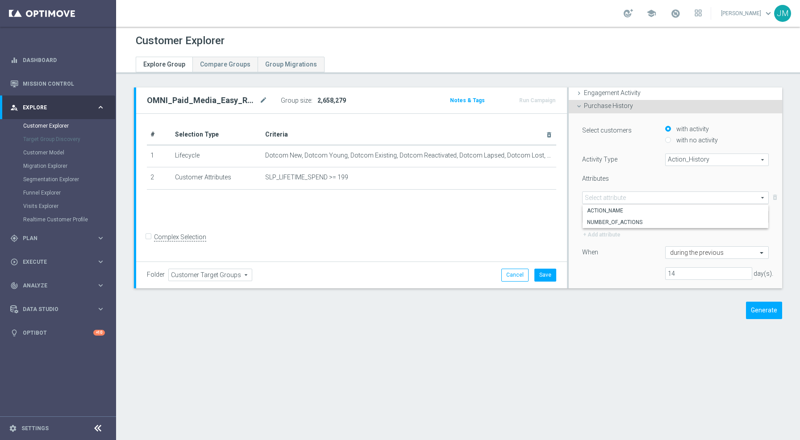
scroll to position [85, 0]
click at [650, 175] on div "Attributes" at bounding box center [616, 176] width 83 height 10
click at [674, 158] on span "Action_History" at bounding box center [716, 157] width 103 height 12
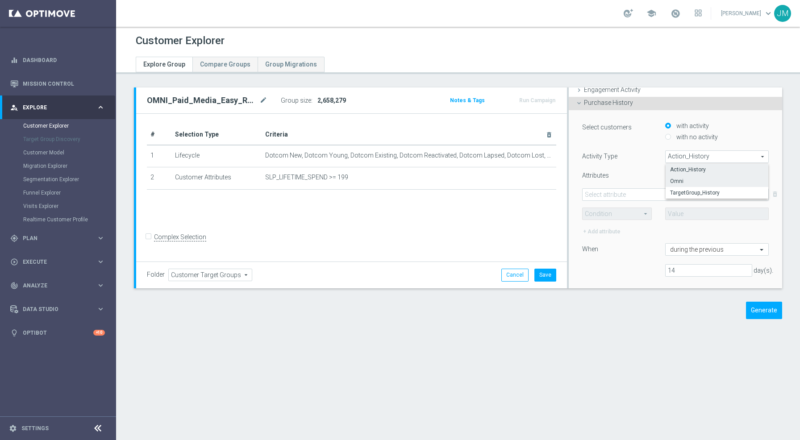
click at [677, 180] on span "Omni" at bounding box center [717, 181] width 94 height 7
type input "Omni"
click at [637, 195] on span at bounding box center [675, 195] width 186 height 12
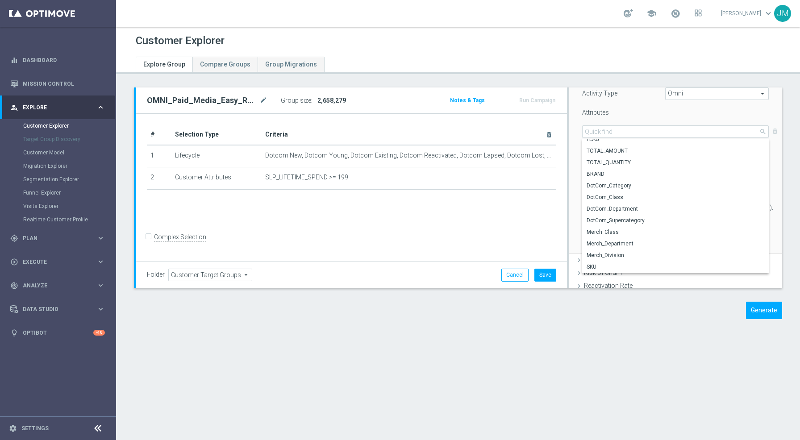
scroll to position [0, 0]
click at [618, 156] on span "TOTAL_AMOUNT" at bounding box center [675, 156] width 178 height 7
type input "TOTAL_AMOUNT"
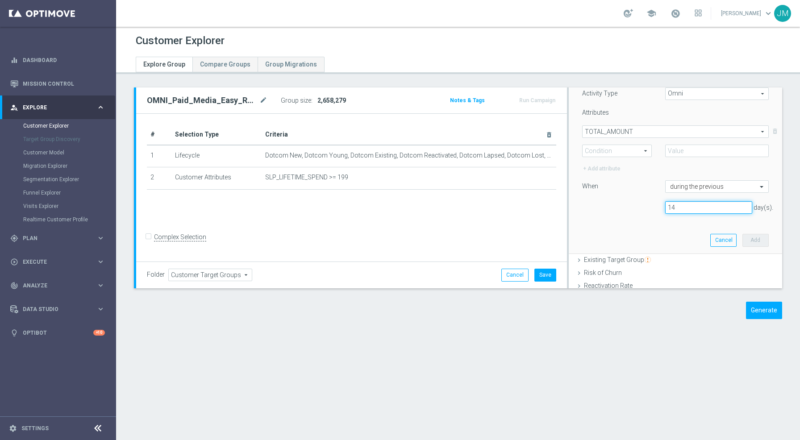
drag, startPoint x: 675, startPoint y: 205, endPoint x: 614, endPoint y: 211, distance: 61.4
click at [614, 211] on div "14 day(s)." at bounding box center [675, 207] width 200 height 12
type input "365"
click at [625, 199] on div "Select customers with activity with no activity Activity Type Omni Omni arrow_d…" at bounding box center [675, 139] width 187 height 162
click at [638, 153] on span at bounding box center [616, 151] width 69 height 12
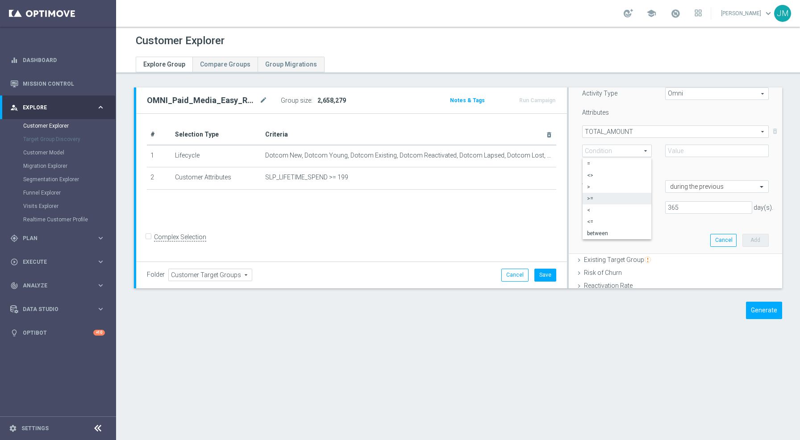
click at [597, 199] on span ">=" at bounding box center [617, 198] width 60 height 7
type input ">="
click at [668, 155] on input "number" at bounding box center [717, 151] width 104 height 12
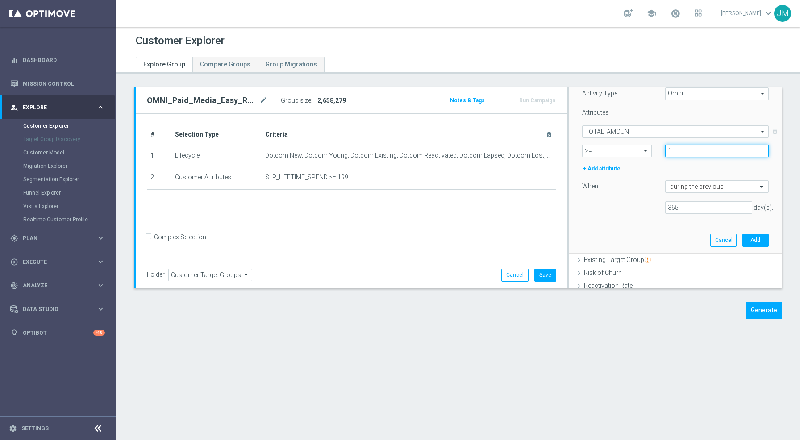
type input "1"
click at [591, 201] on div at bounding box center [616, 201] width 83 height 0
click at [743, 243] on button "Add" at bounding box center [755, 240] width 26 height 12
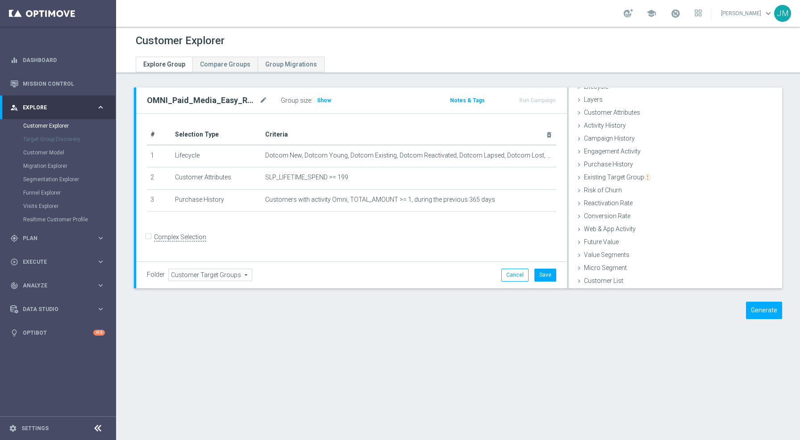
scroll to position [23, 0]
click at [319, 100] on span "Show" at bounding box center [324, 100] width 14 height 6
click at [542, 272] on button "Save" at bounding box center [545, 275] width 22 height 12
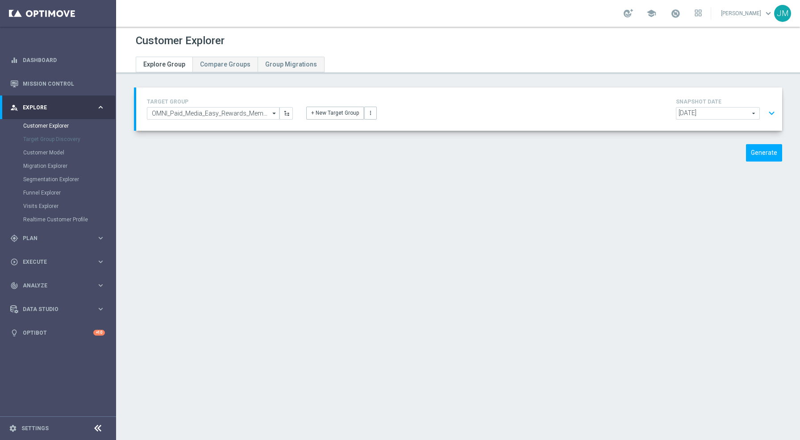
click at [765, 115] on button "expand_more" at bounding box center [771, 113] width 13 height 17
